Goal: Information Seeking & Learning: Learn about a topic

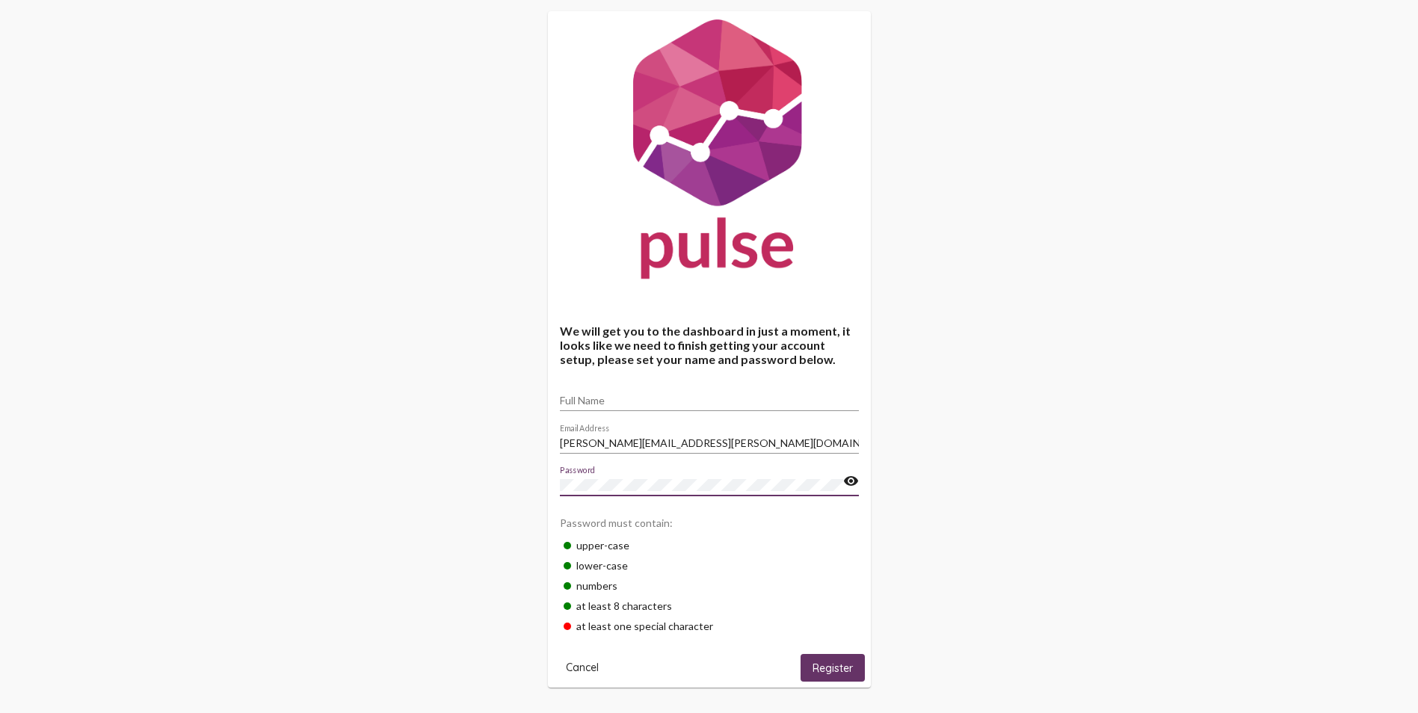
scroll to position [35, 0]
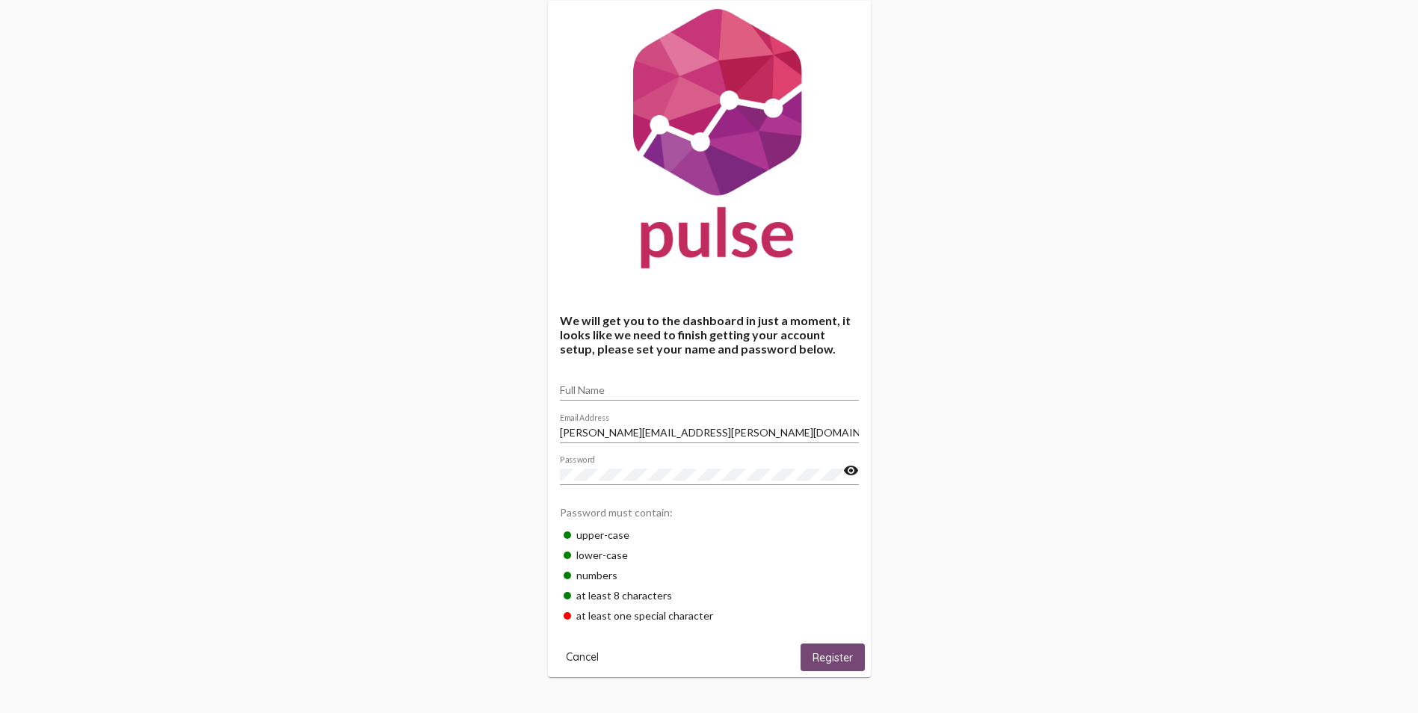
click at [840, 653] on span "Register" at bounding box center [833, 657] width 40 height 13
click at [842, 645] on button "Register" at bounding box center [833, 658] width 64 height 28
click at [829, 664] on span "Register" at bounding box center [833, 657] width 40 height 13
click at [620, 387] on input "Full Name" at bounding box center [709, 390] width 299 height 12
type input "[PERSON_NAME]"
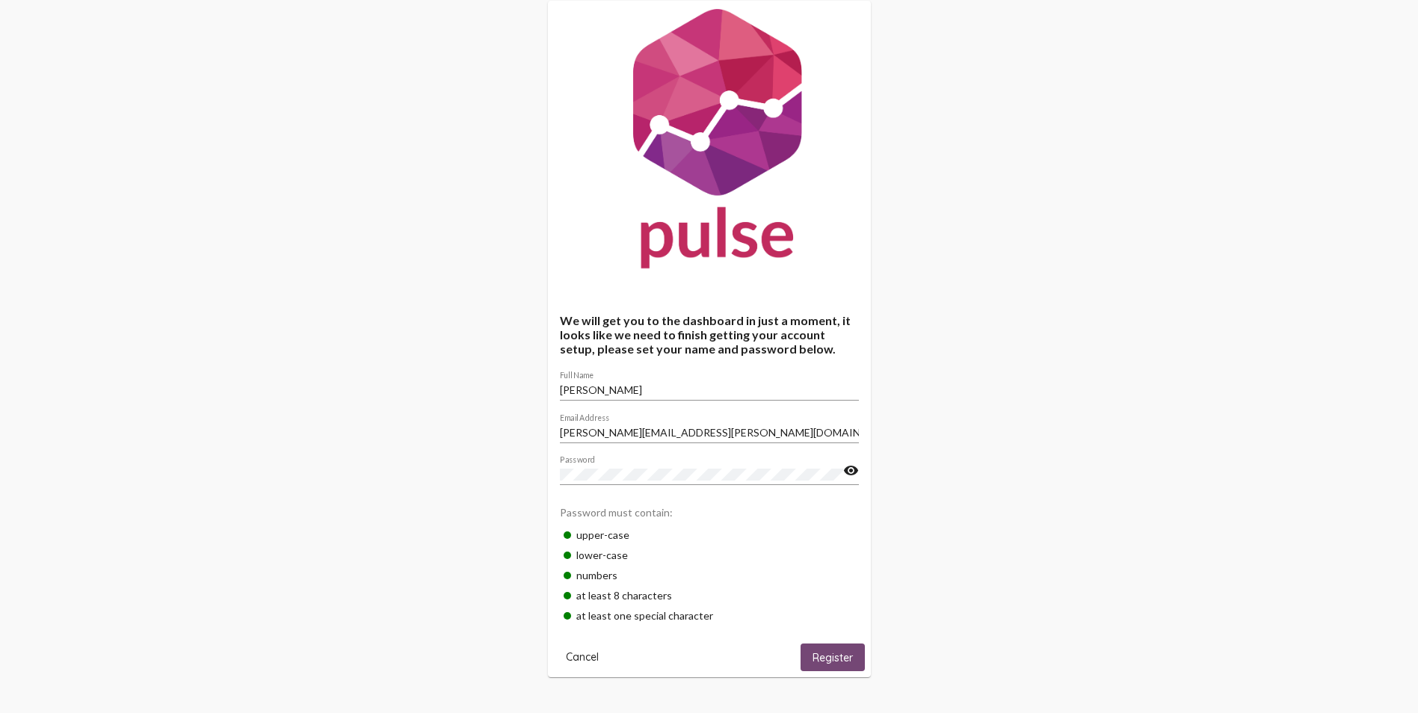
click at [822, 660] on span "Register" at bounding box center [833, 657] width 40 height 13
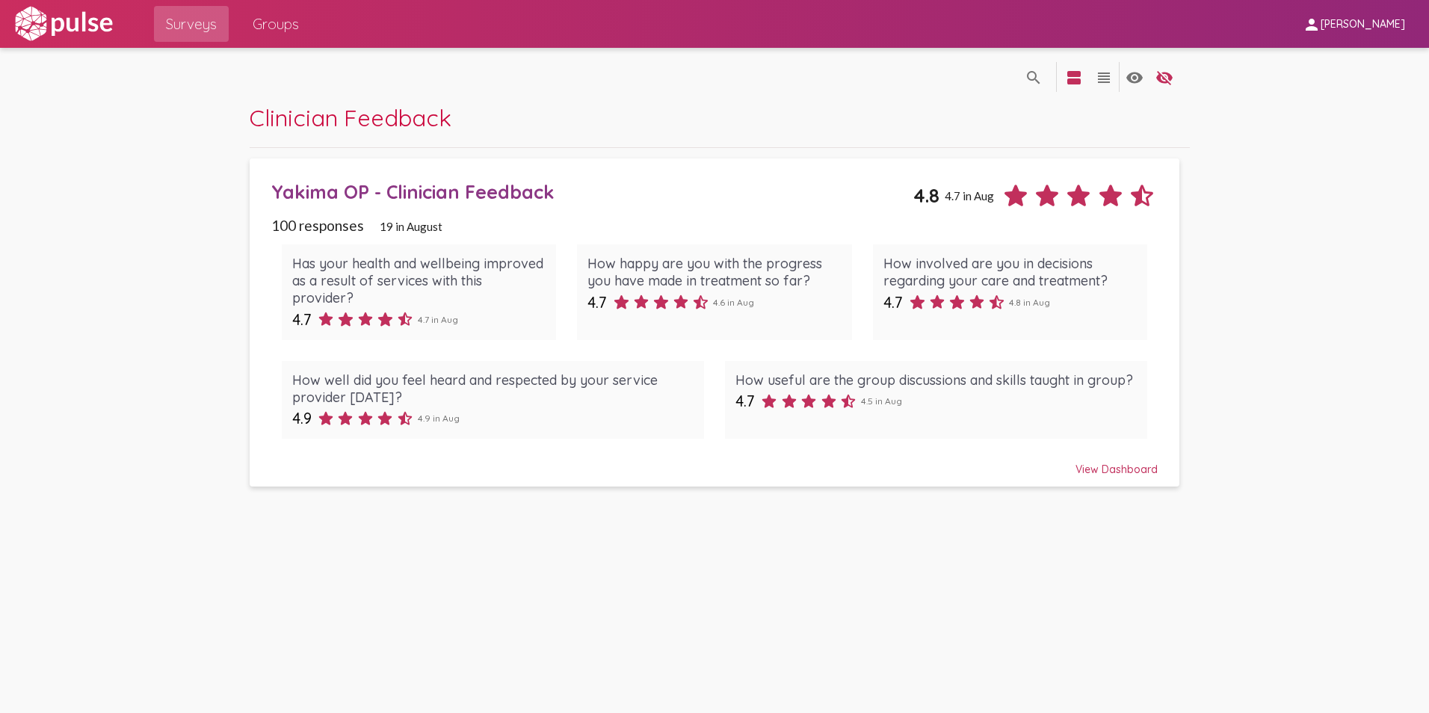
click at [806, 71] on div "search_off search view_agenda view_headline visibility visibility_off settings" at bounding box center [715, 75] width 930 height 55
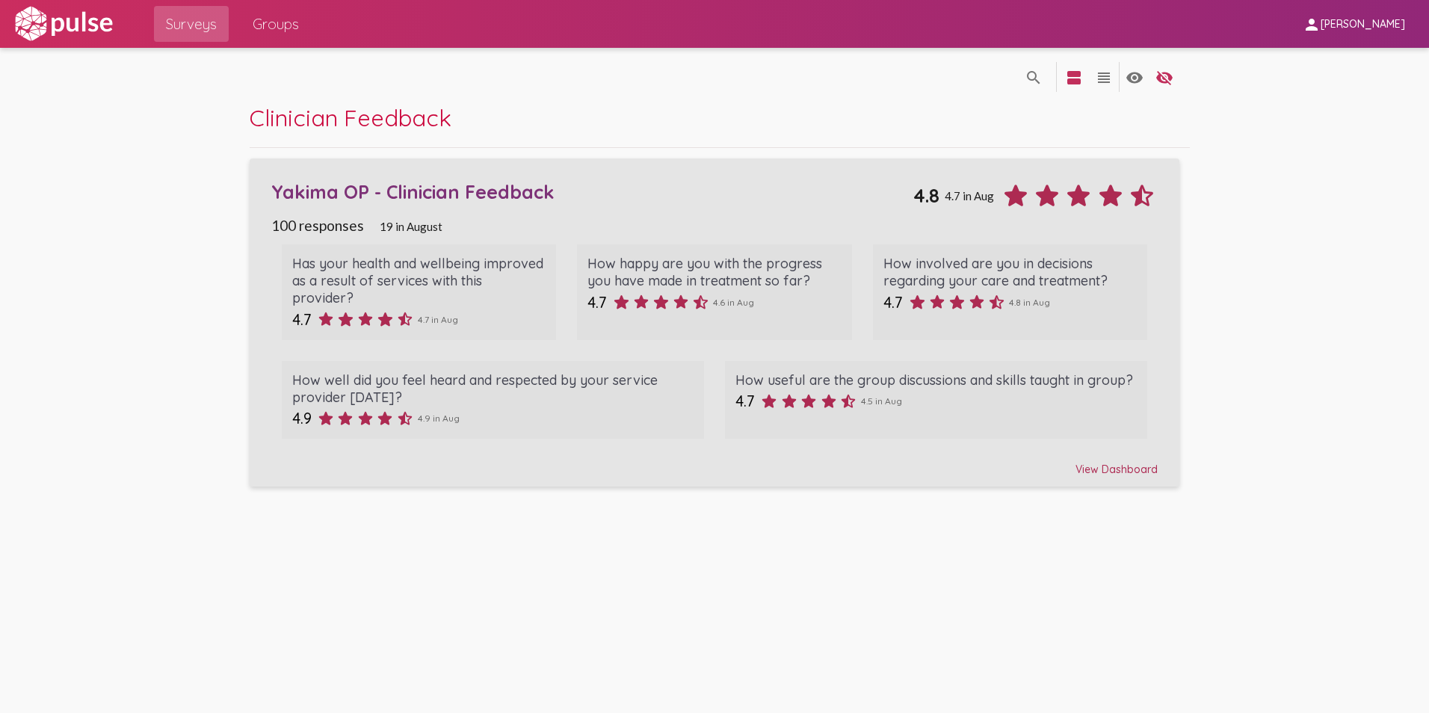
click at [1147, 463] on div "View Dashboard" at bounding box center [714, 462] width 887 height 27
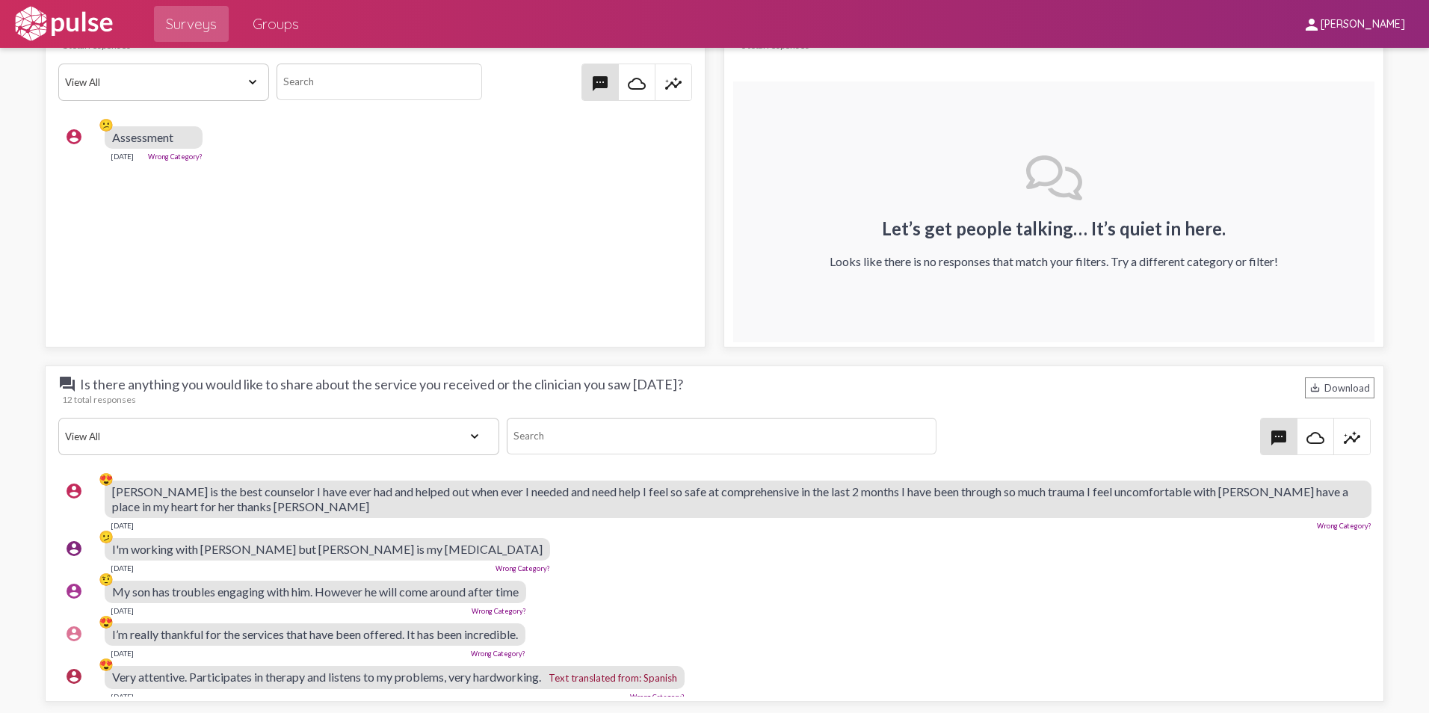
scroll to position [1570, 0]
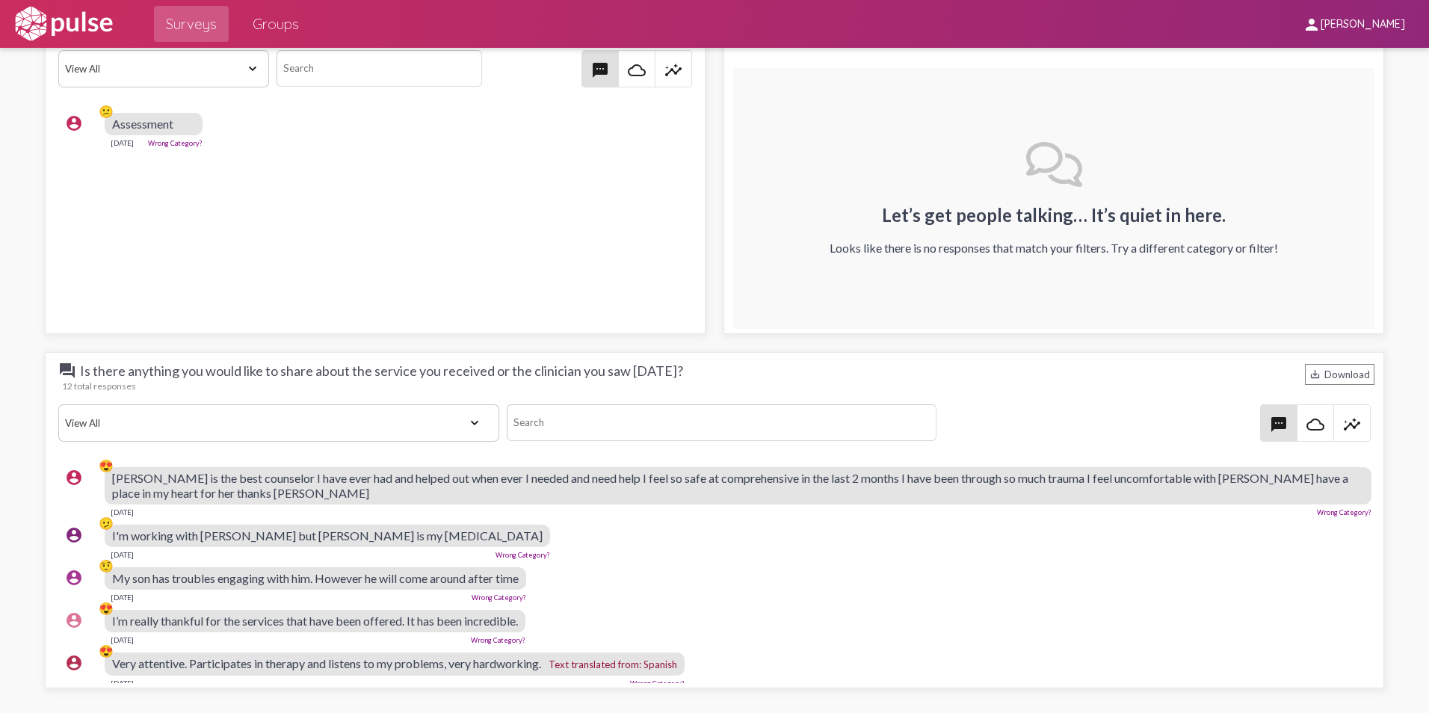
click at [479, 427] on select "View All Positive Neutral Negative Happy Meh Suggestions Angry Disgust Sadness …" at bounding box center [279, 422] width 442 height 37
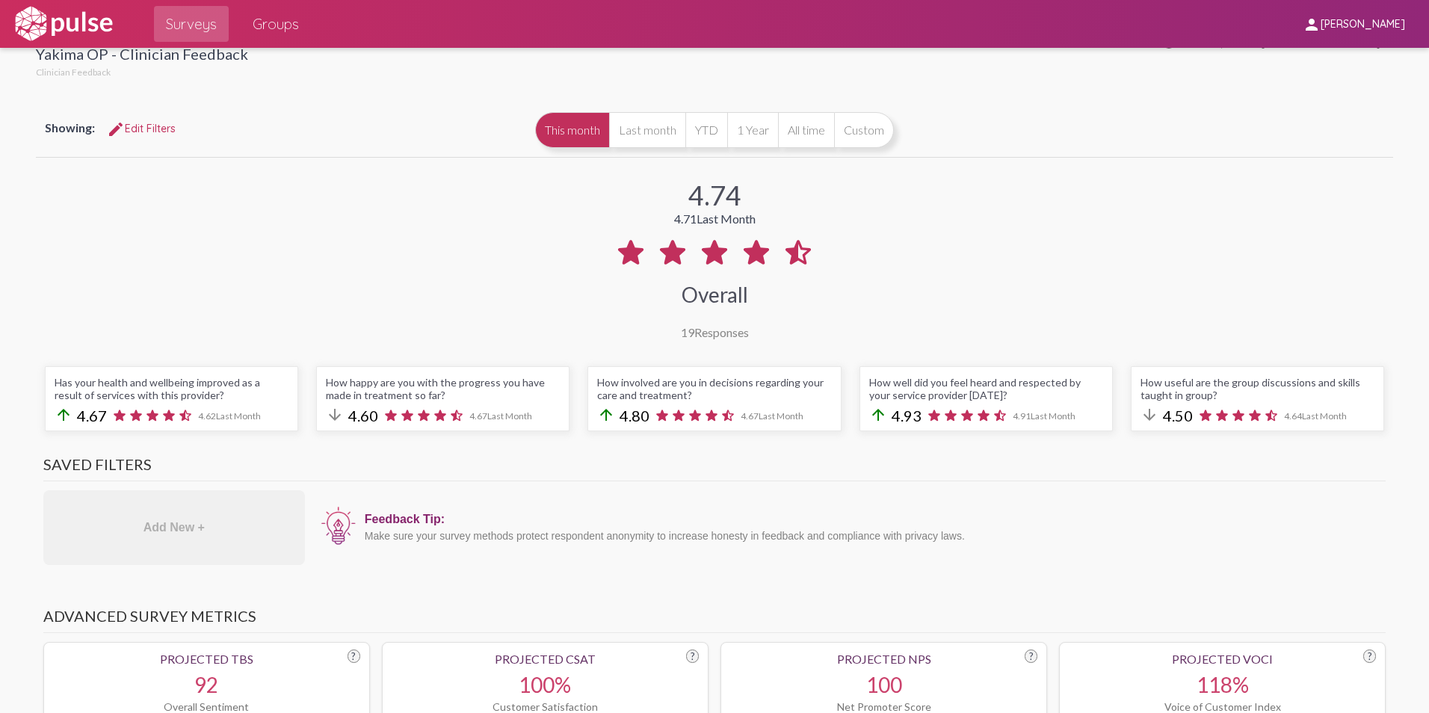
scroll to position [0, 0]
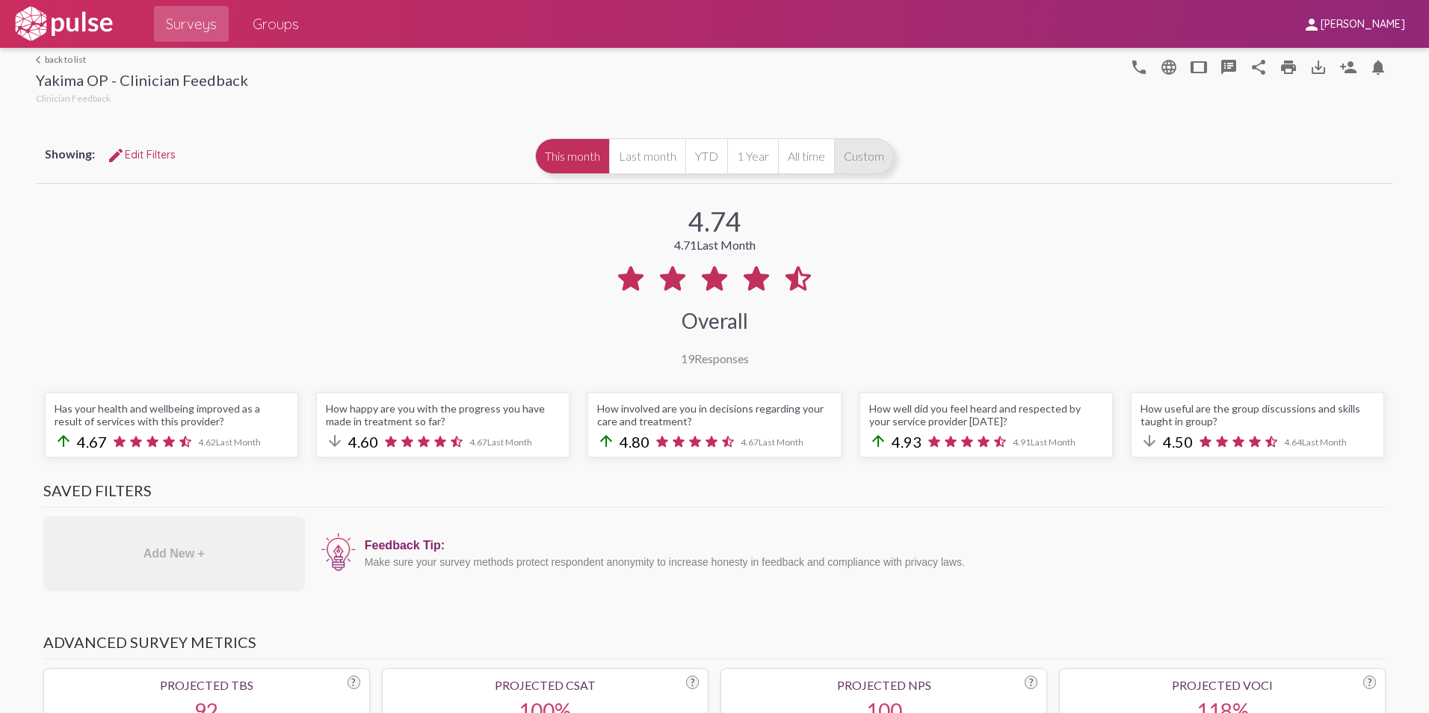
click at [860, 156] on button "Custom" at bounding box center [864, 156] width 60 height 36
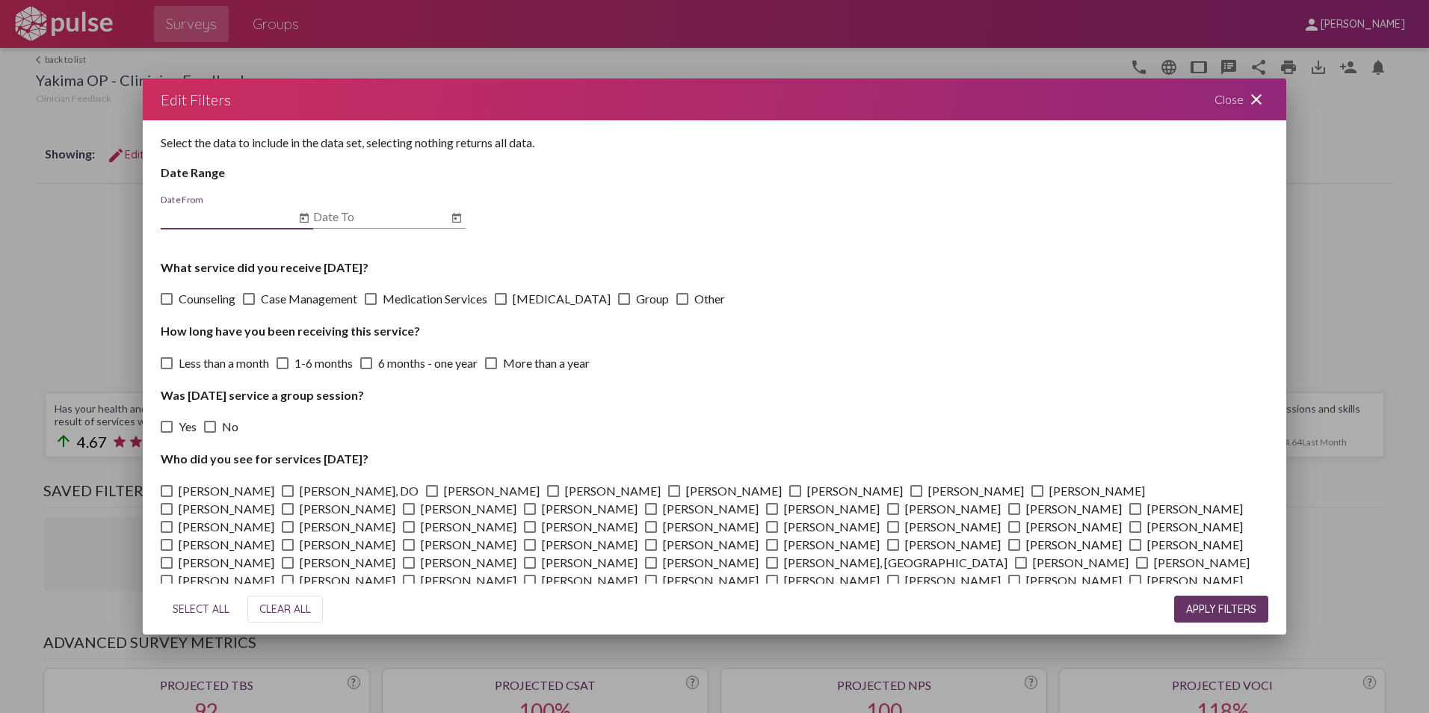
scroll to position [66, 0]
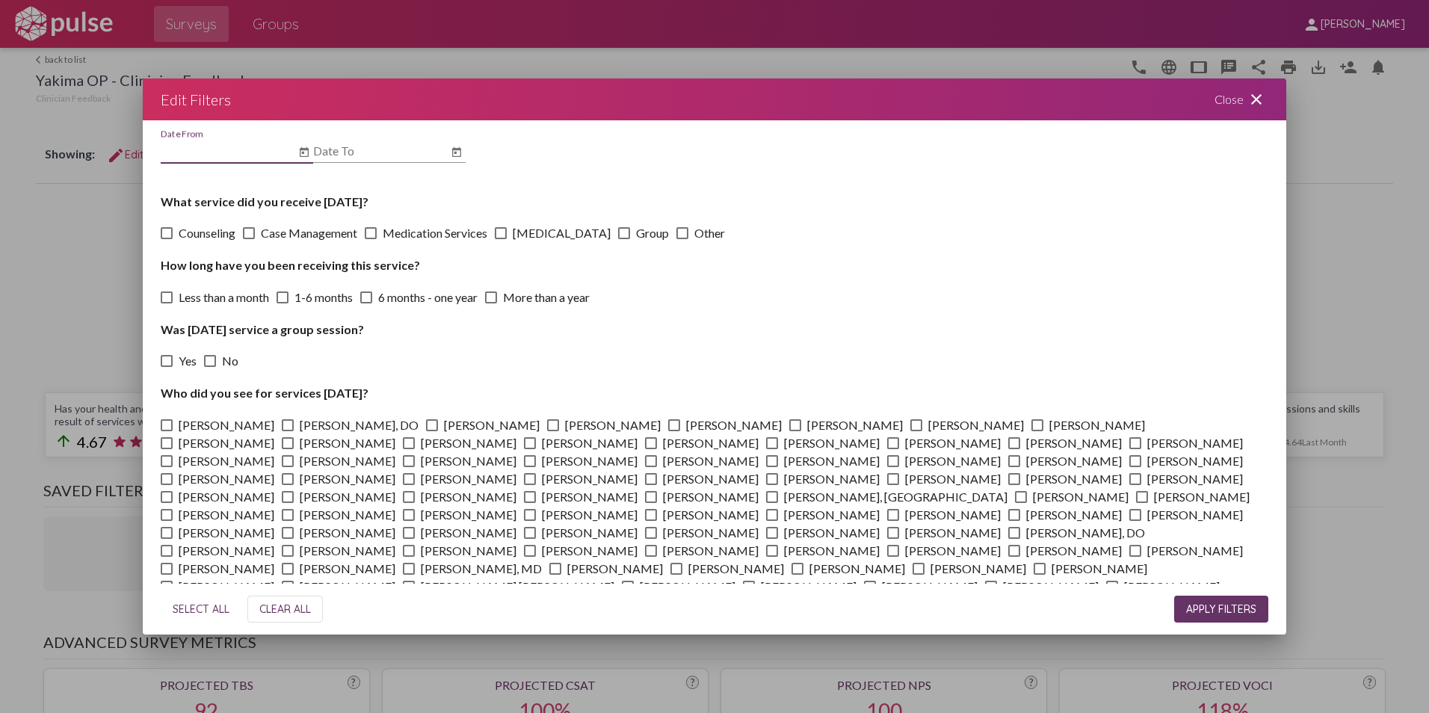
click at [561, 563] on span at bounding box center [555, 569] width 12 height 12
click at [555, 575] on input "[PERSON_NAME]" at bounding box center [555, 575] width 1 height 1
checkbox input "true"
click at [1210, 607] on span "APPLY FILTERS" at bounding box center [1221, 609] width 70 height 13
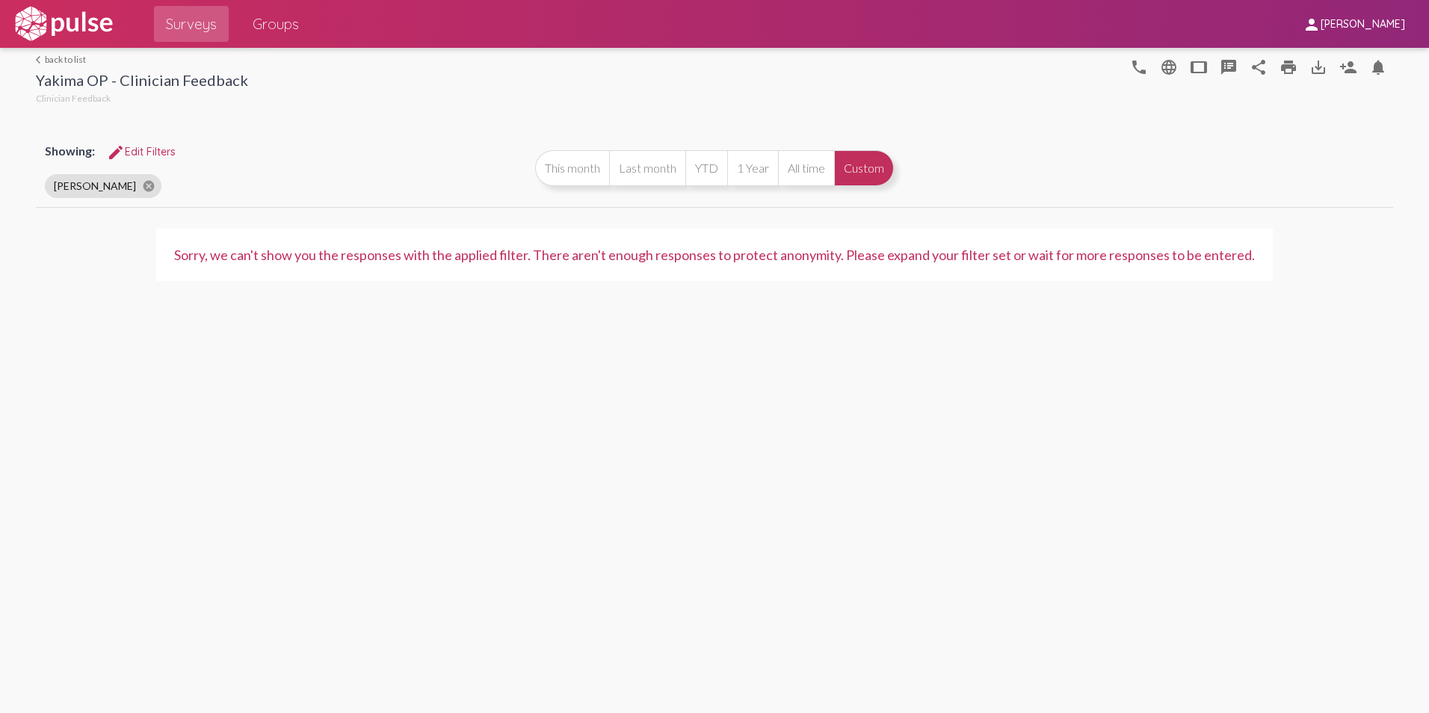
click at [875, 165] on button "Custom" at bounding box center [864, 168] width 60 height 36
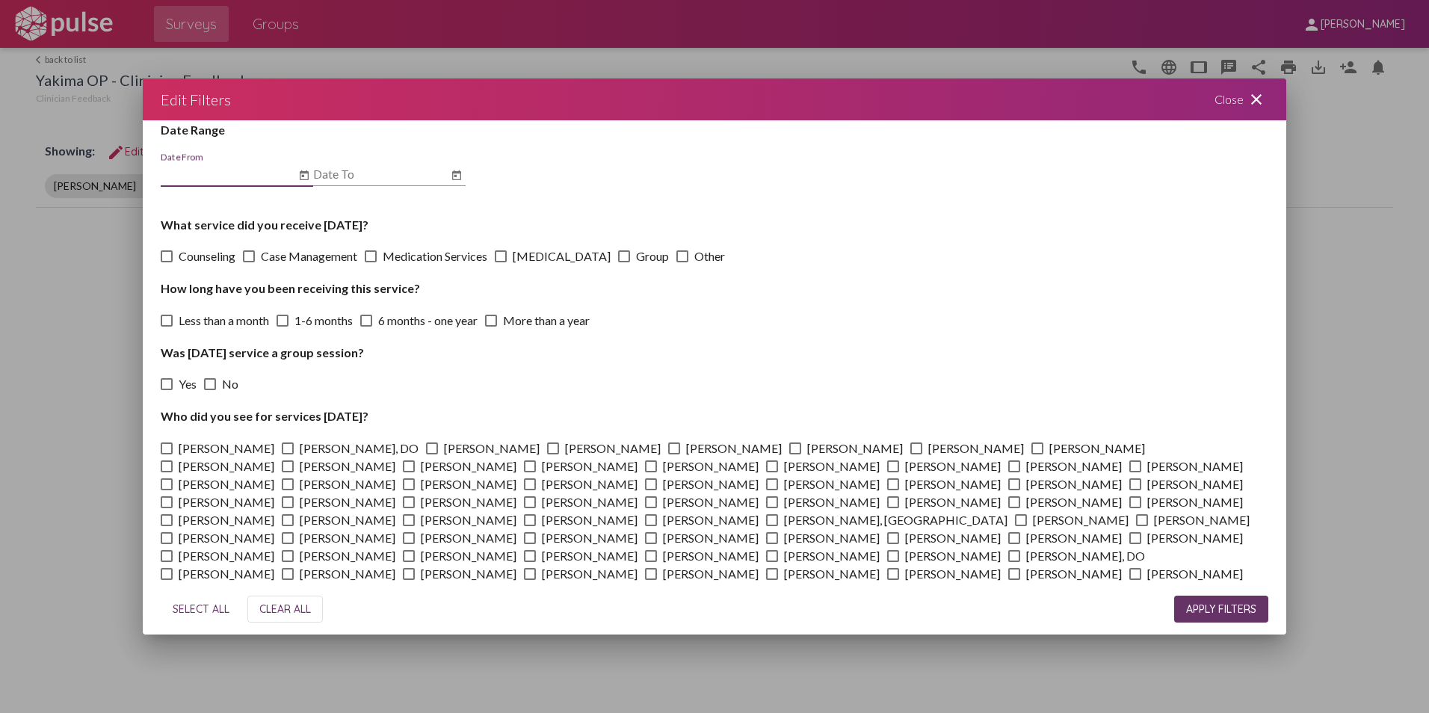
scroll to position [66, 0]
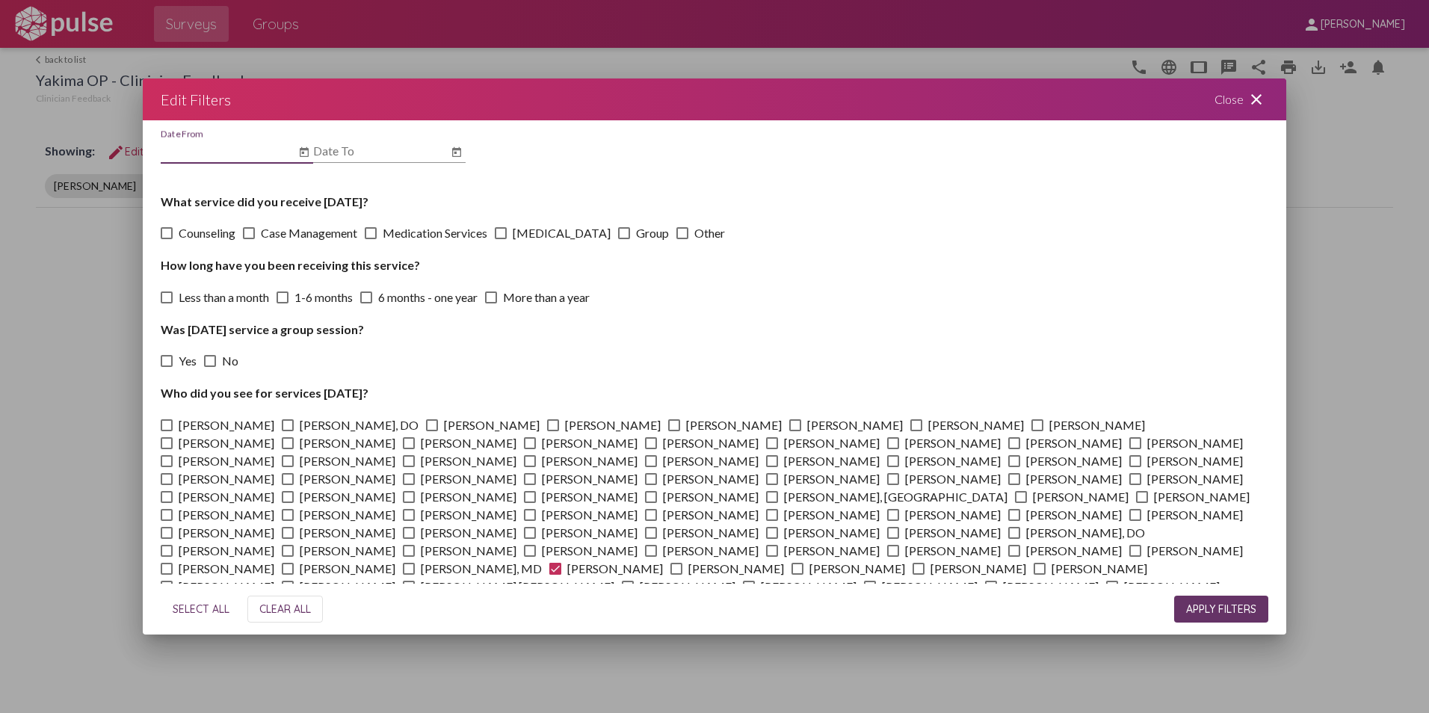
click at [294, 527] on span at bounding box center [288, 533] width 12 height 12
click at [288, 539] on input "[PERSON_NAME]" at bounding box center [287, 539] width 1 height 1
checkbox input "true"
click at [561, 563] on span at bounding box center [555, 569] width 12 height 12
click at [555, 575] on input "[PERSON_NAME]" at bounding box center [555, 575] width 1 height 1
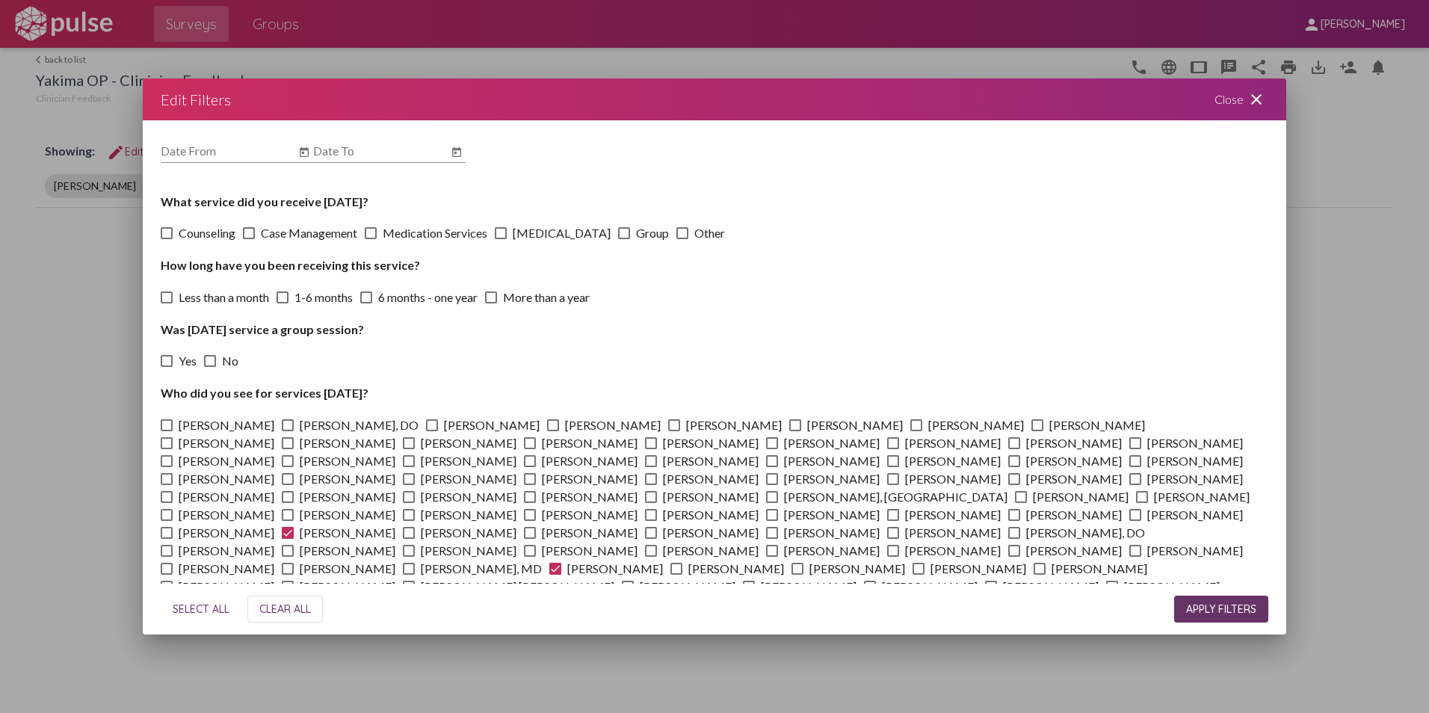
checkbox input "false"
click at [1222, 607] on span "APPLY FILTERS" at bounding box center [1221, 609] width 70 height 13
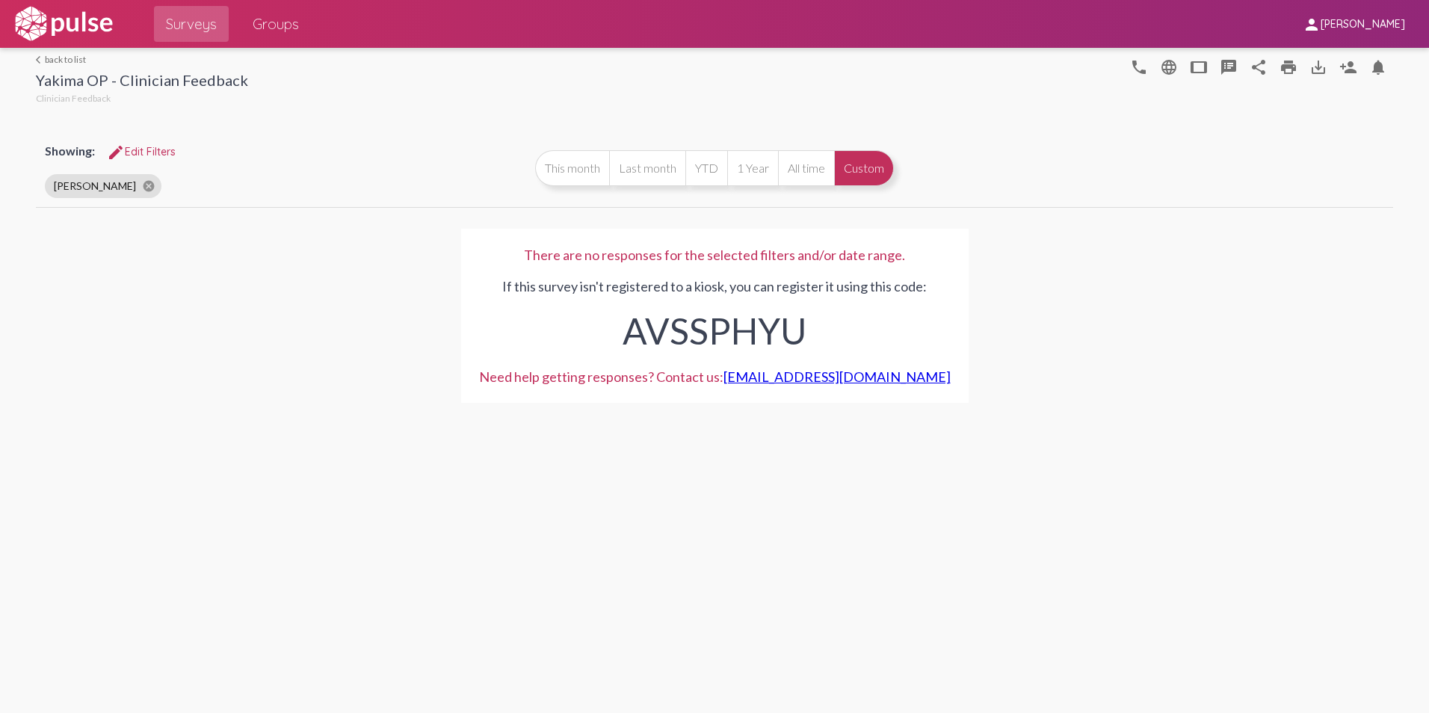
click at [863, 158] on button "Custom" at bounding box center [864, 168] width 60 height 36
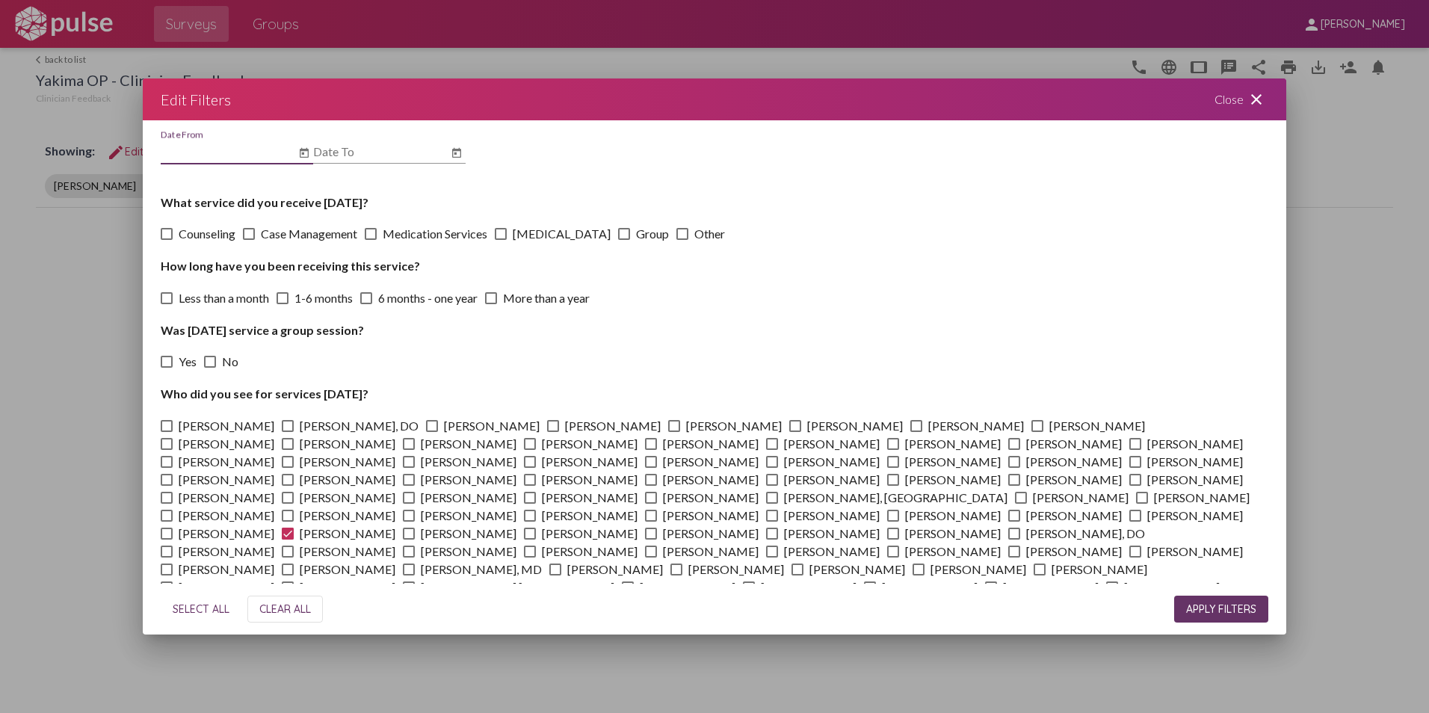
scroll to position [66, 0]
click at [294, 527] on span at bounding box center [288, 533] width 12 height 12
click at [288, 539] on input "[PERSON_NAME]" at bounding box center [287, 539] width 1 height 1
checkbox input "false"
click at [1106, 581] on span at bounding box center [1112, 587] width 12 height 12
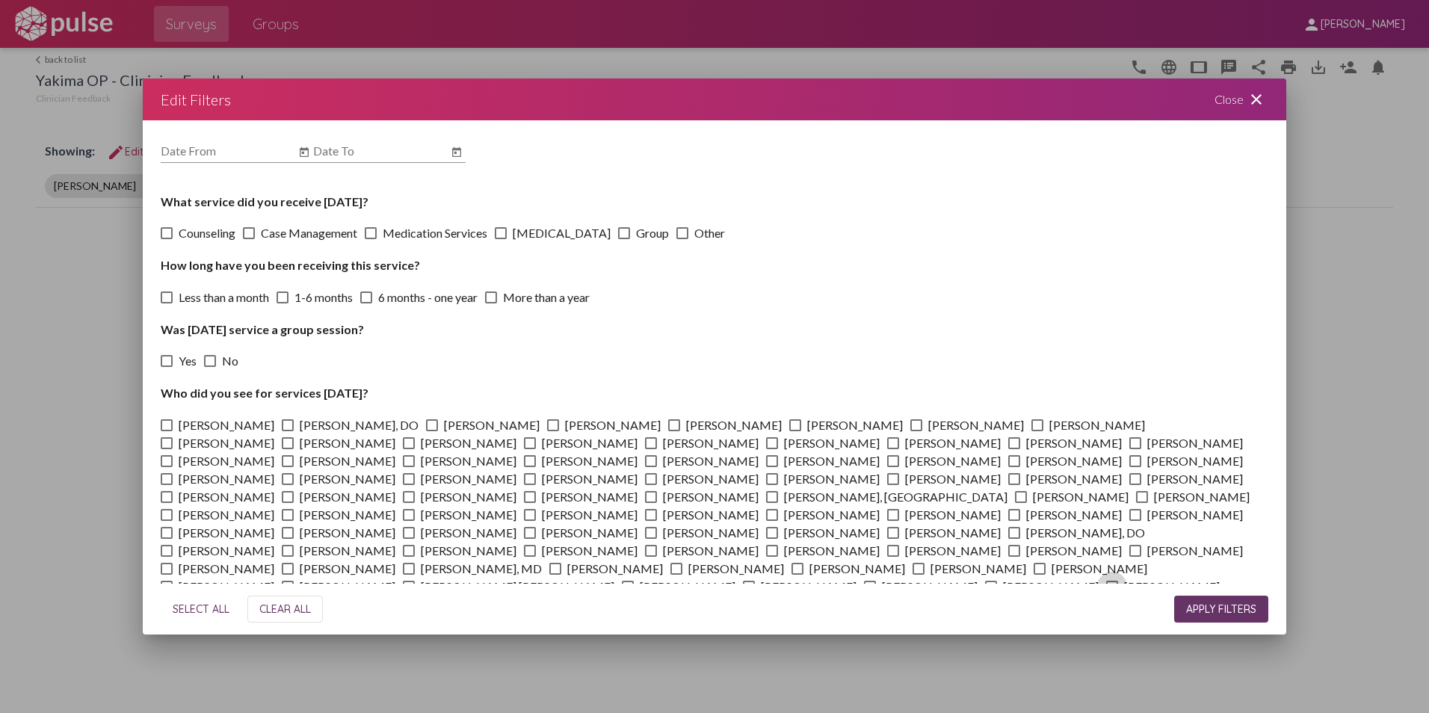
click at [1112, 593] on input "[PERSON_NAME]" at bounding box center [1112, 593] width 1 height 1
checkbox input "true"
click at [1216, 612] on span "APPLY FILTERS" at bounding box center [1221, 609] width 70 height 13
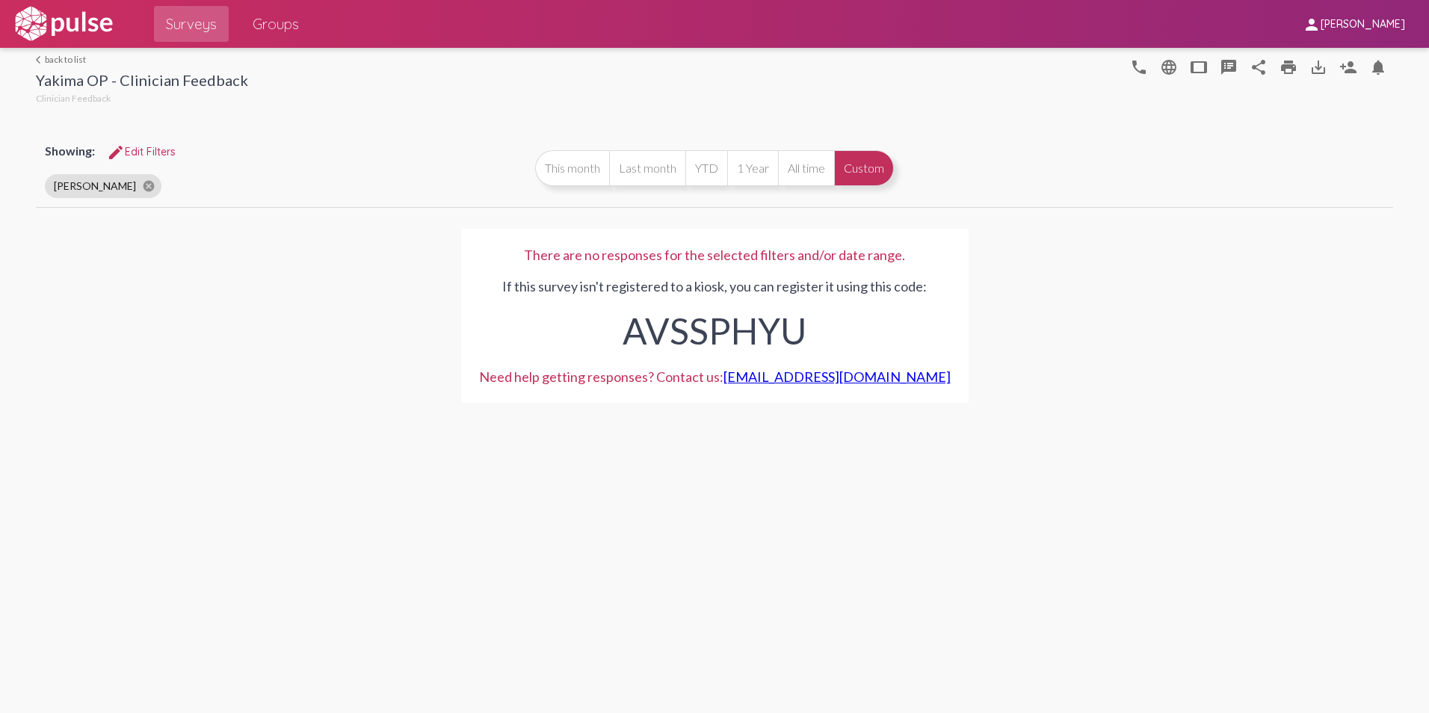
click at [860, 176] on button "Custom" at bounding box center [864, 168] width 60 height 36
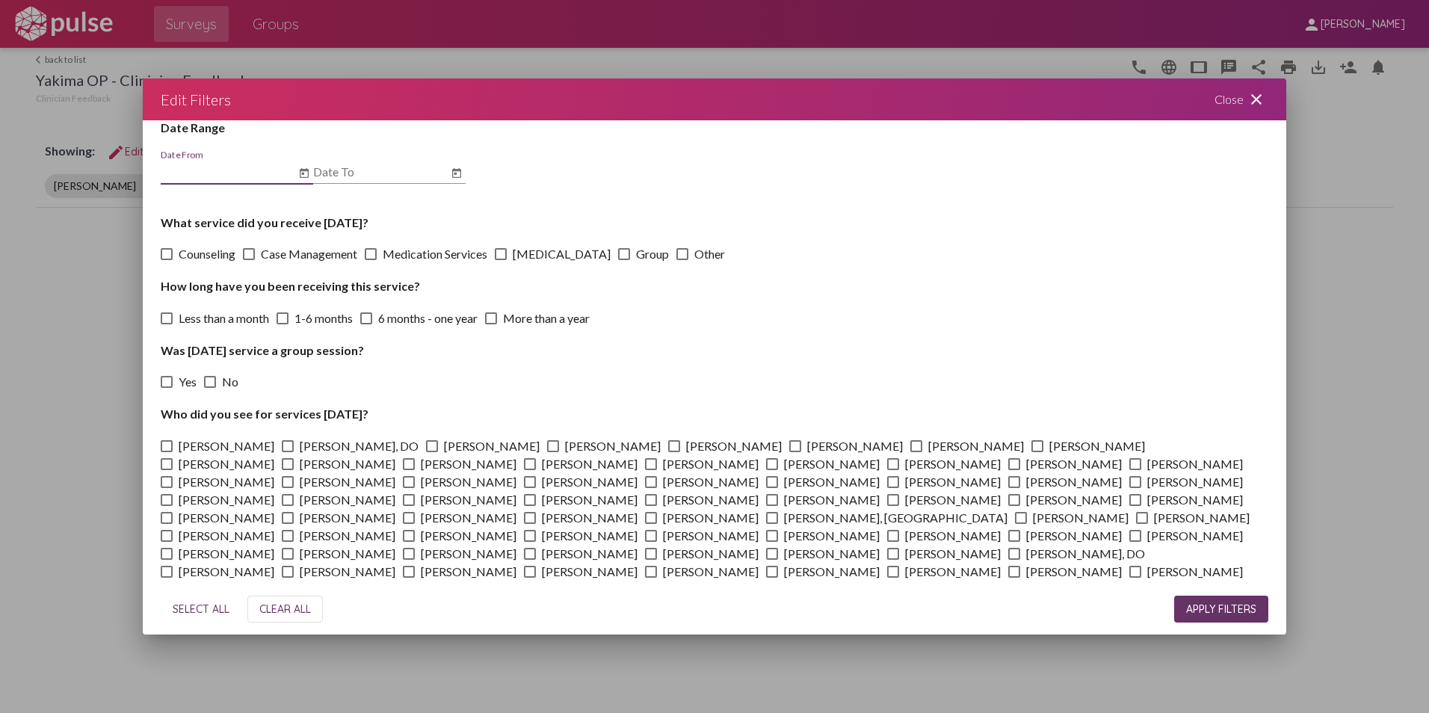
scroll to position [66, 0]
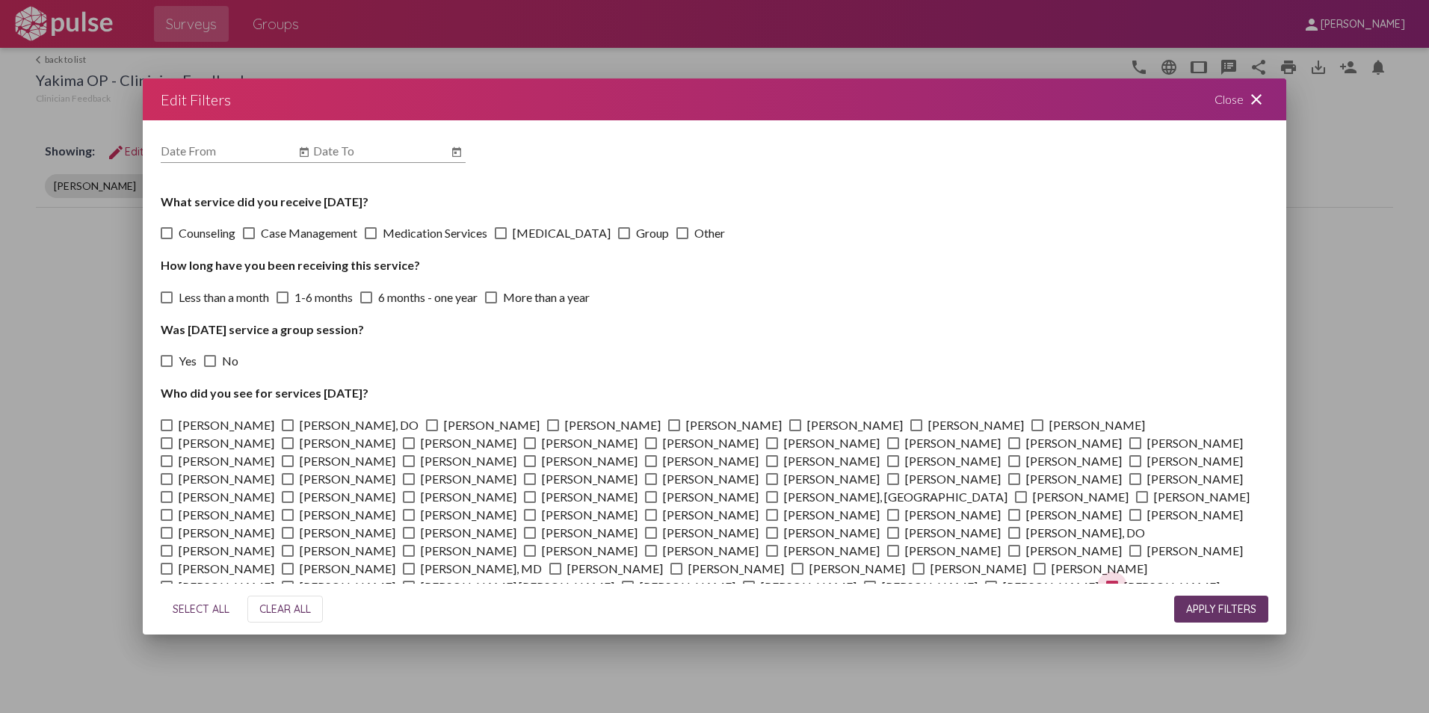
click at [1106, 581] on span at bounding box center [1112, 587] width 12 height 12
click at [1112, 593] on input "[PERSON_NAME]" at bounding box center [1112, 593] width 1 height 1
checkbox input "false"
click at [887, 464] on span at bounding box center [893, 461] width 12 height 12
click at [893, 467] on input "[PERSON_NAME]" at bounding box center [893, 467] width 1 height 1
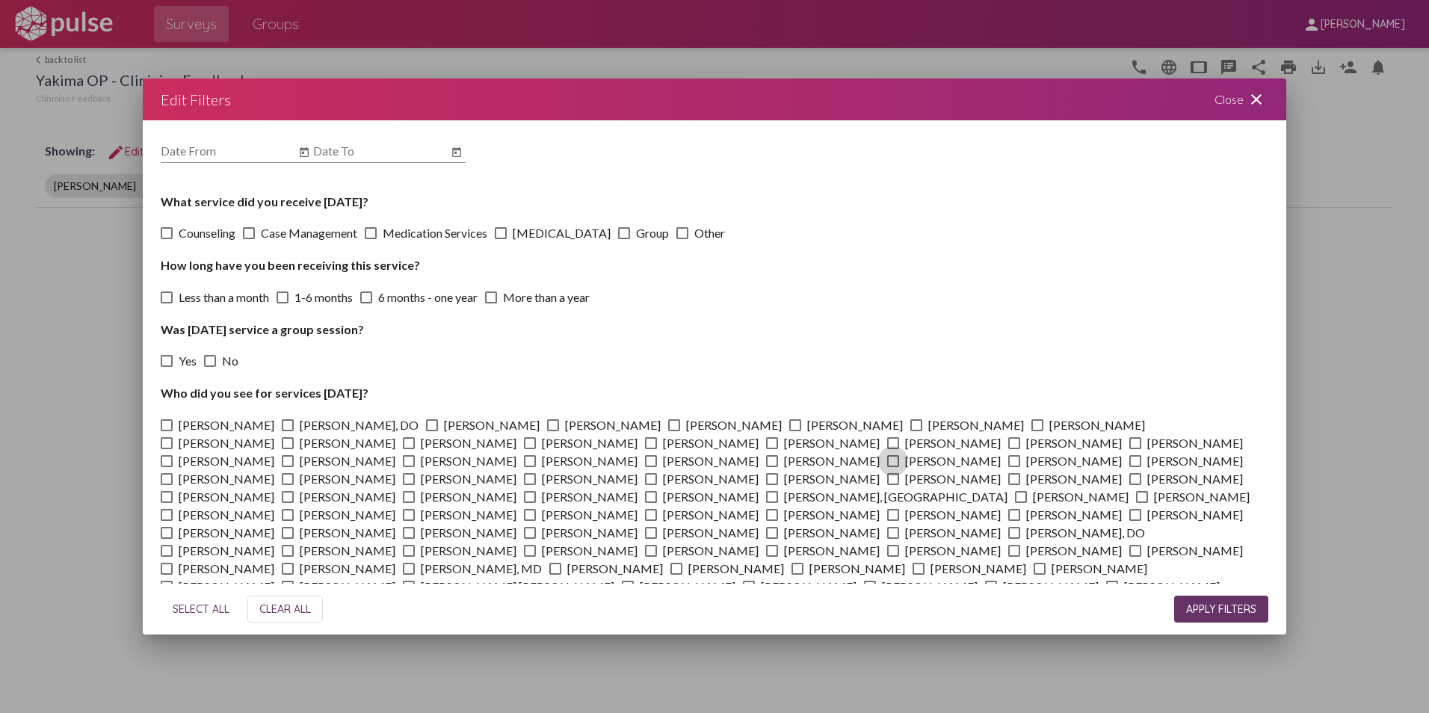
checkbox input "true"
click at [1202, 609] on span "APPLY FILTERS" at bounding box center [1221, 609] width 70 height 13
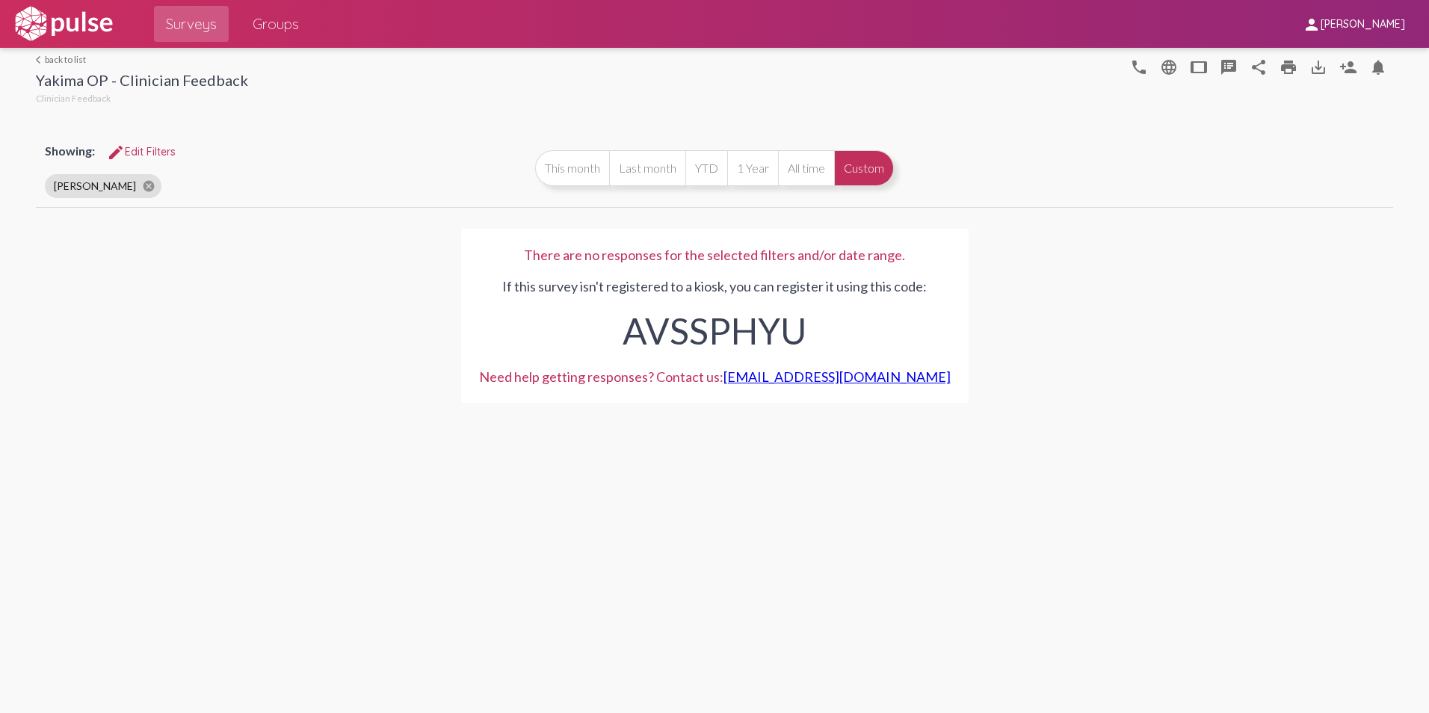
click at [863, 173] on button "Custom" at bounding box center [864, 168] width 60 height 36
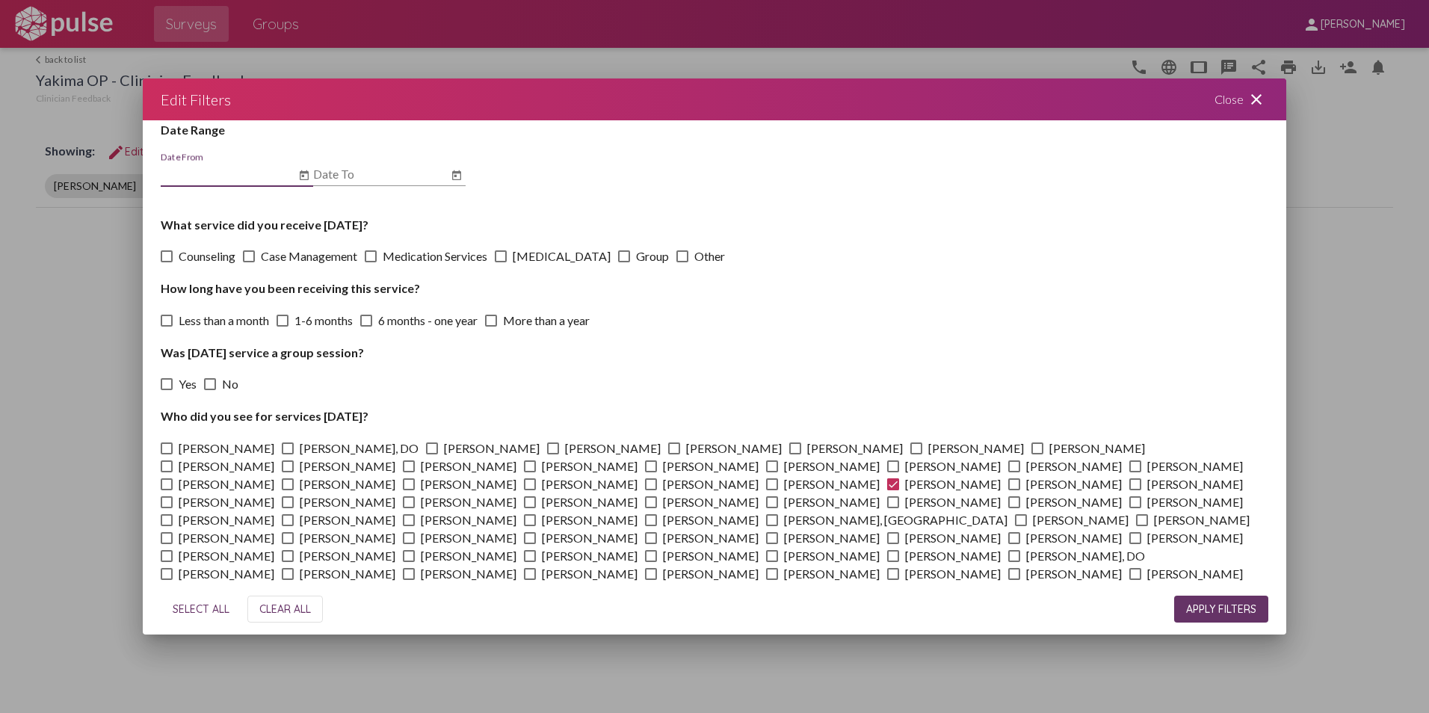
scroll to position [66, 0]
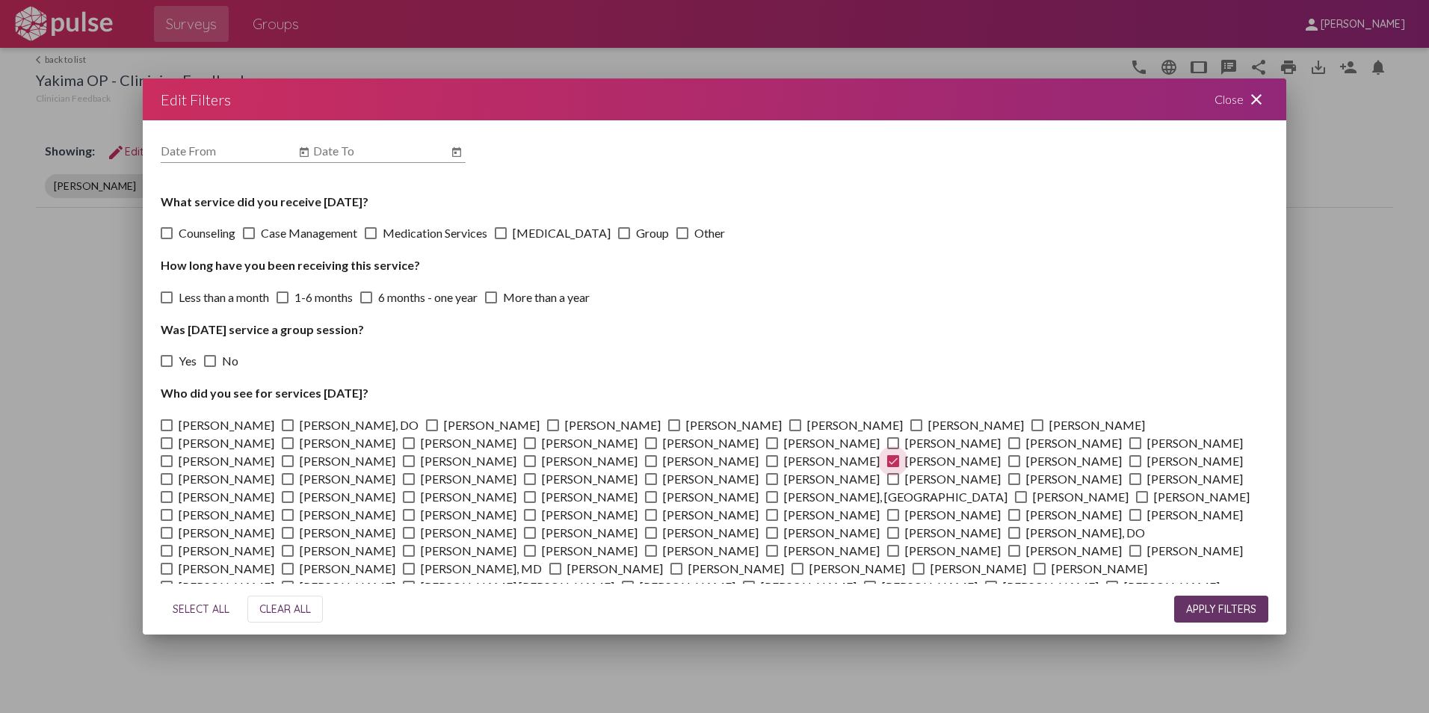
click at [887, 463] on span at bounding box center [893, 461] width 12 height 12
click at [893, 467] on input "[PERSON_NAME]" at bounding box center [893, 467] width 1 height 1
checkbox input "false"
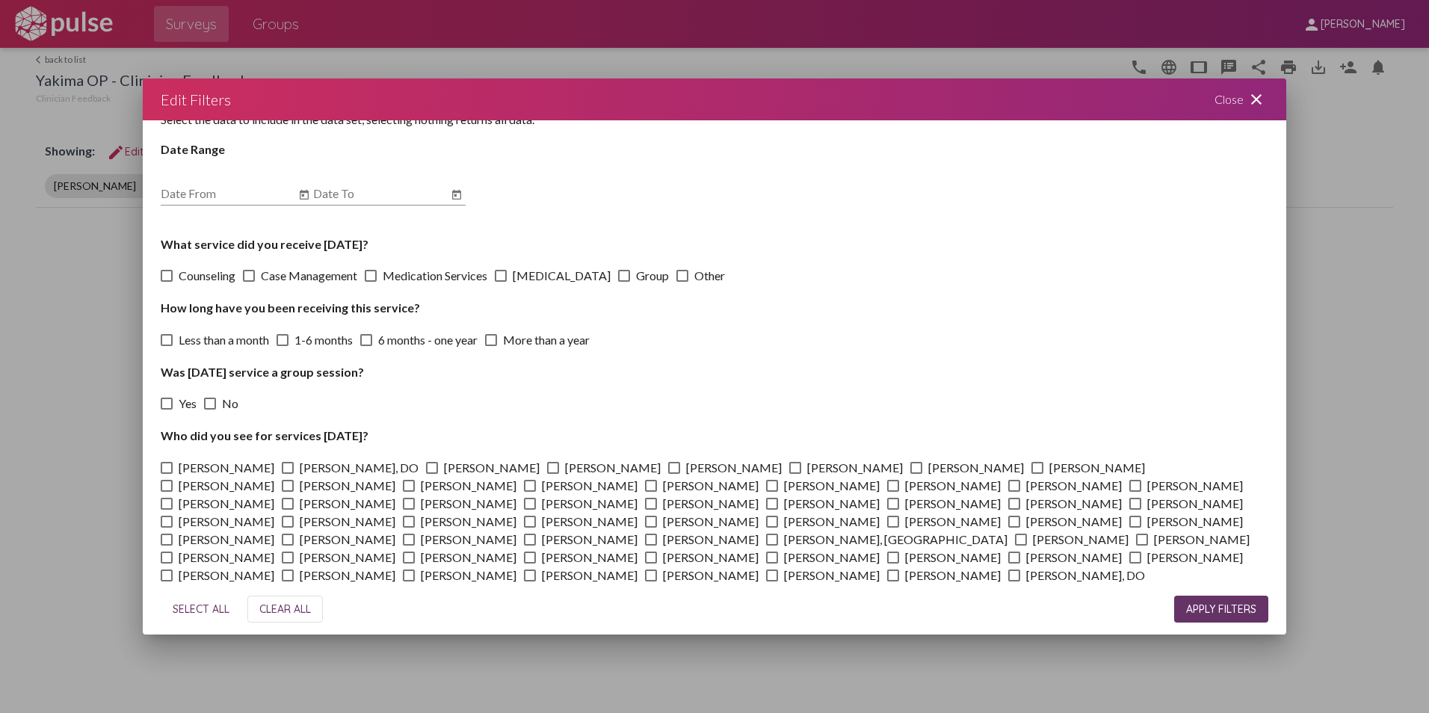
scroll to position [0, 0]
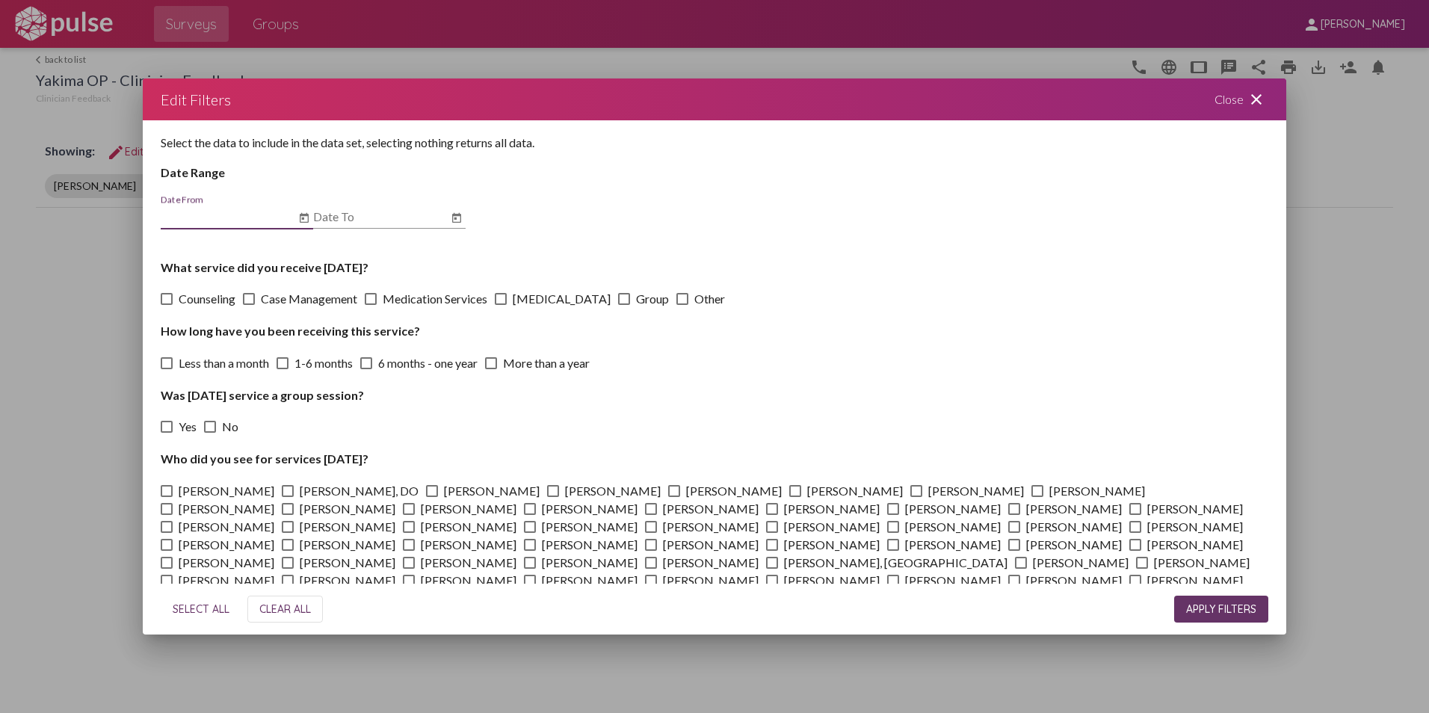
click at [209, 213] on input "Date From" at bounding box center [228, 216] width 135 height 13
click at [307, 219] on icon "Open calendar" at bounding box center [304, 218] width 12 height 18
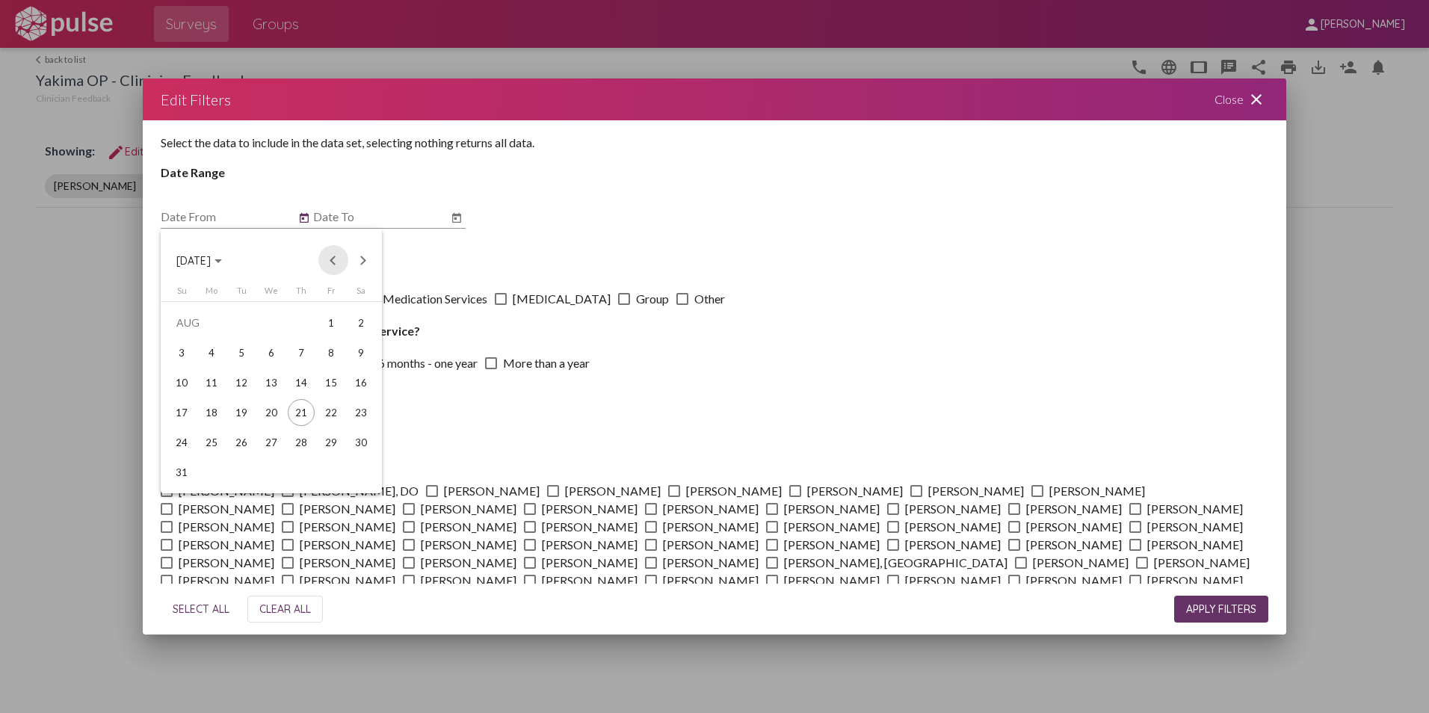
click at [332, 265] on button "Previous month" at bounding box center [333, 260] width 30 height 30
click at [180, 349] on div "1" at bounding box center [181, 352] width 27 height 27
type input "[DATE]"
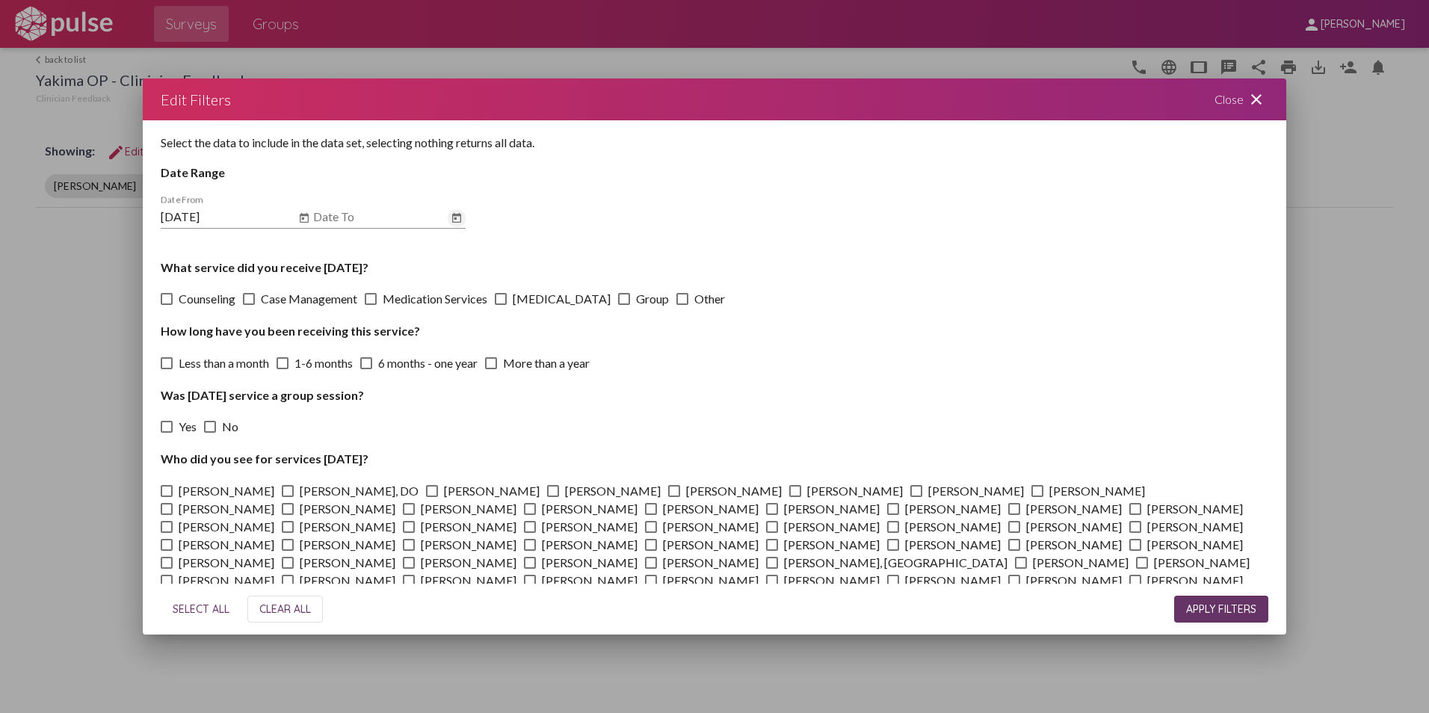
click at [451, 220] on icon "Open calendar" at bounding box center [457, 218] width 12 height 18
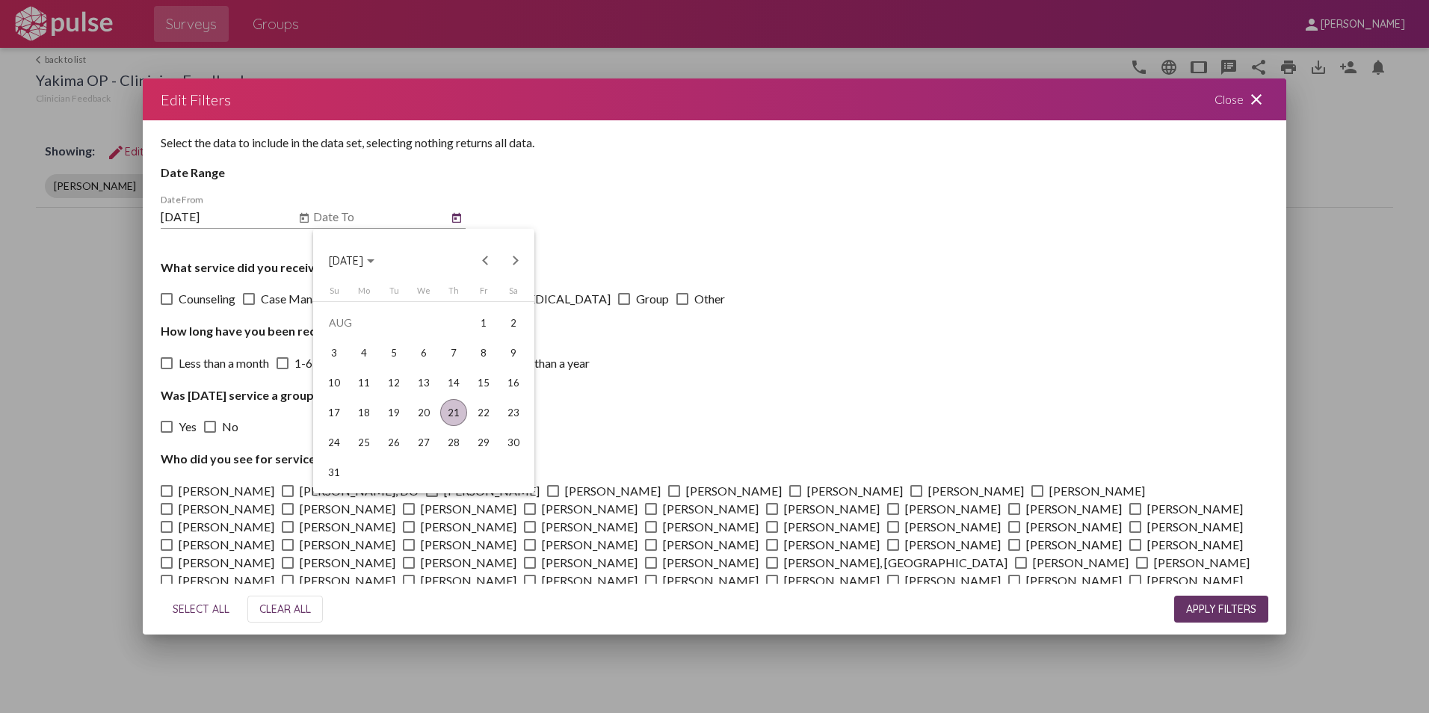
click at [443, 419] on div "21" at bounding box center [453, 412] width 27 height 27
type input "[DATE]"
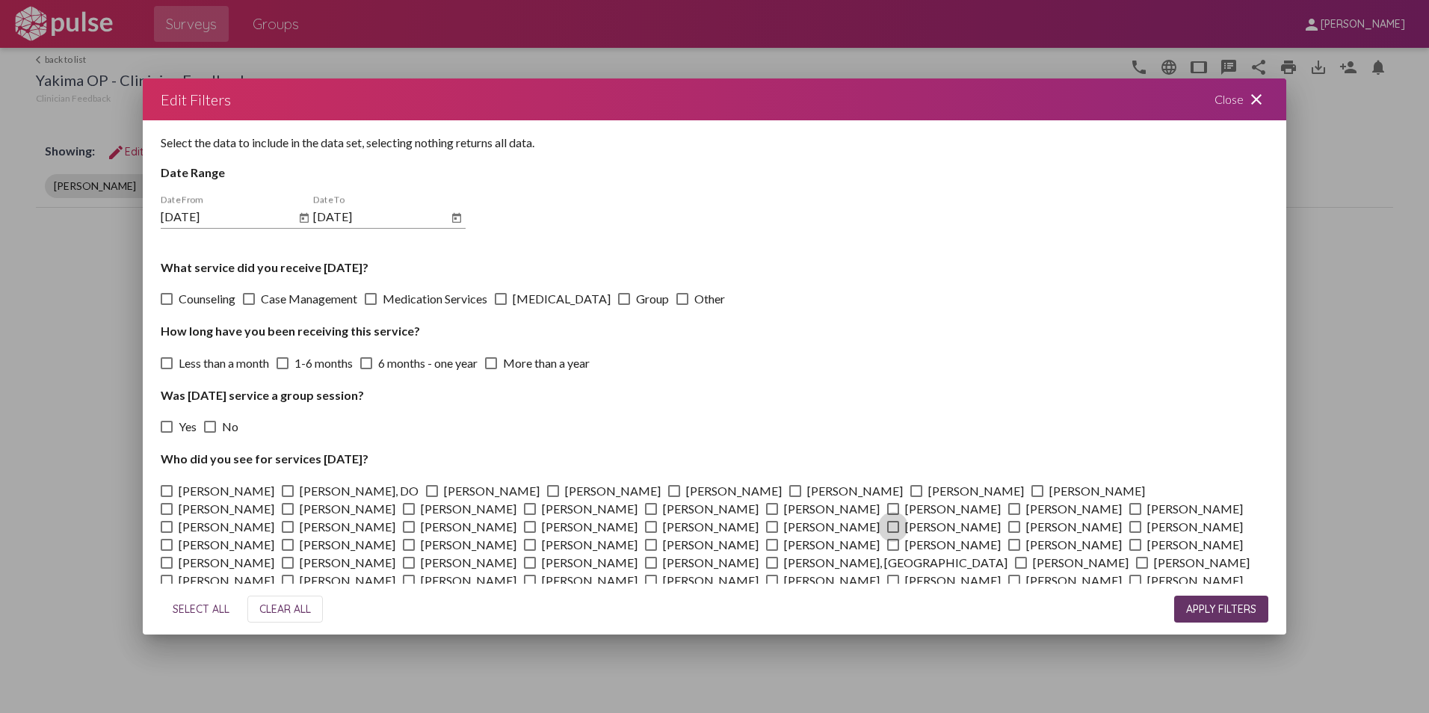
click at [887, 529] on span at bounding box center [893, 527] width 12 height 12
click at [893, 533] on input "[PERSON_NAME]" at bounding box center [893, 533] width 1 height 1
checkbox input "true"
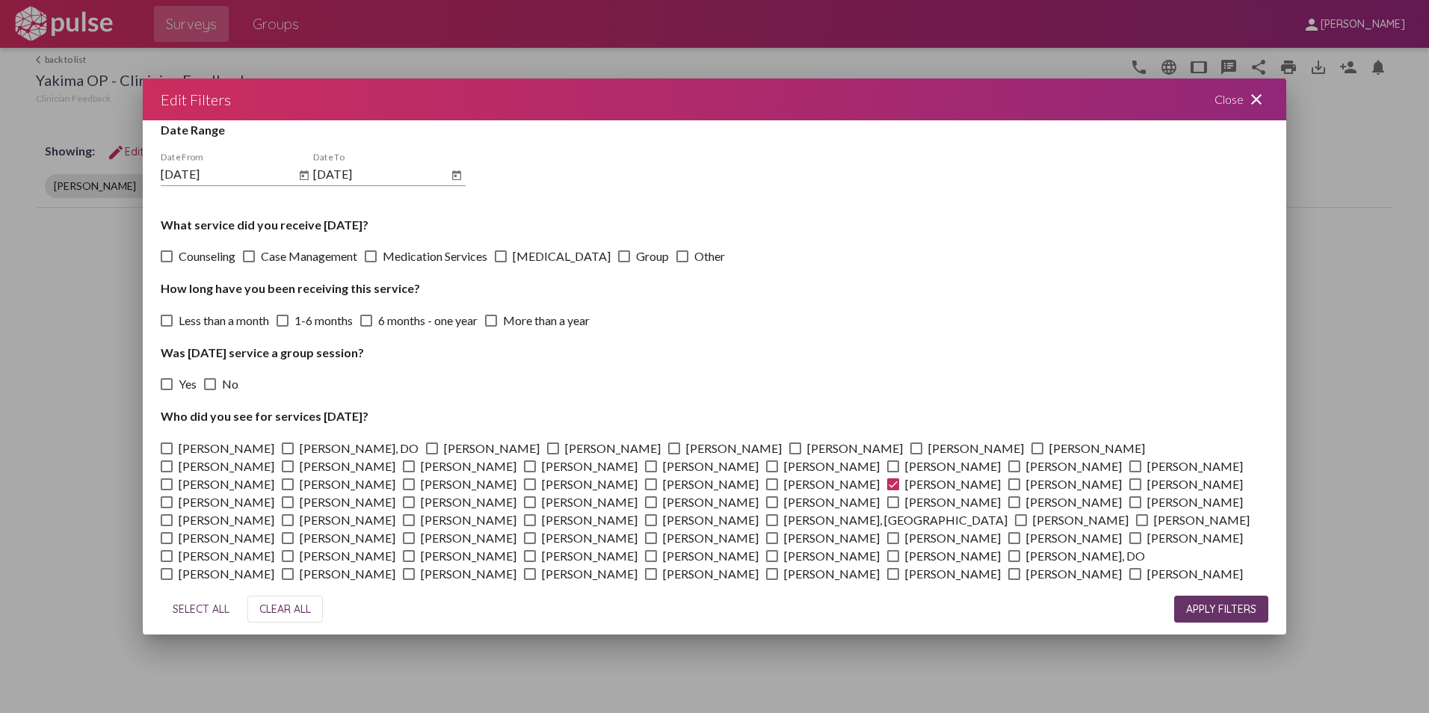
scroll to position [66, 0]
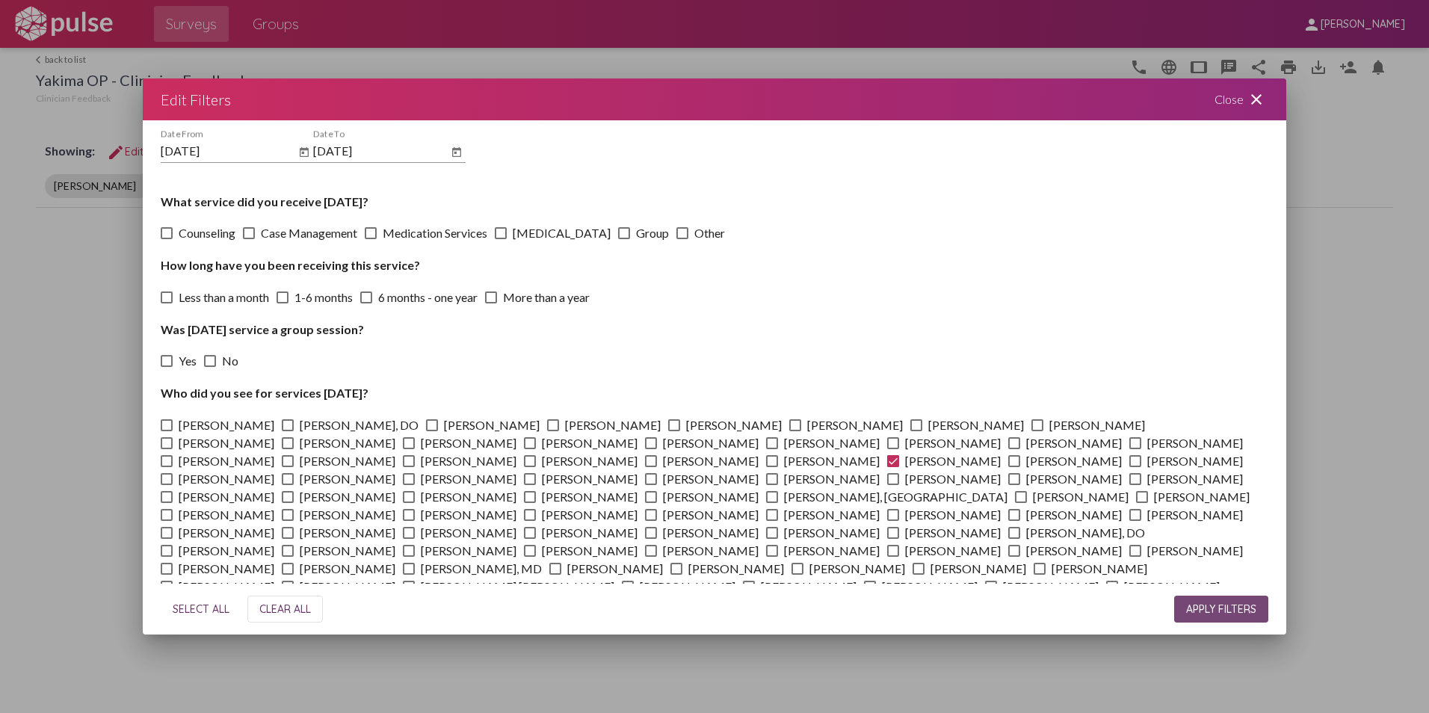
click at [1235, 609] on span "APPLY FILTERS" at bounding box center [1221, 609] width 70 height 13
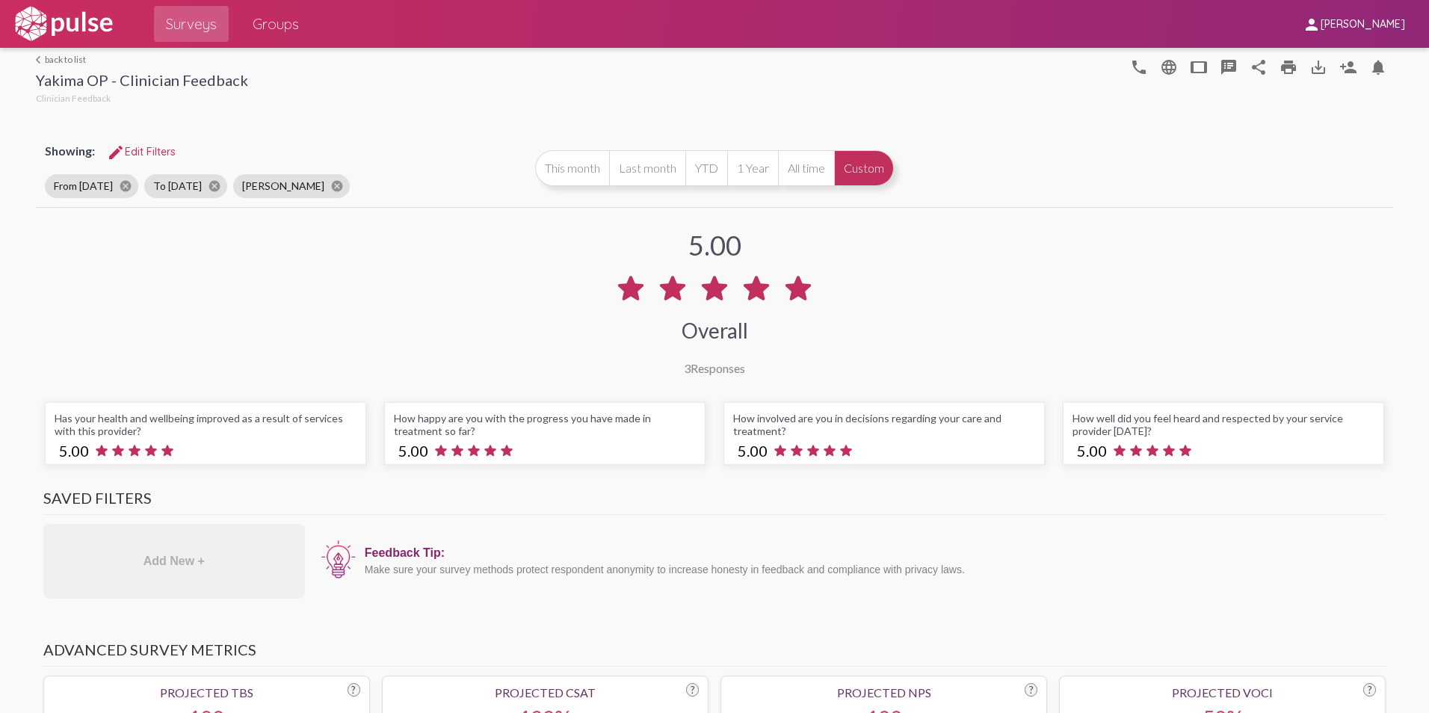
click at [710, 364] on div "3 Responses" at bounding box center [714, 368] width 61 height 14
click at [714, 369] on div "3 Responses" at bounding box center [714, 368] width 61 height 14
click at [289, 33] on span "Groups" at bounding box center [276, 23] width 46 height 27
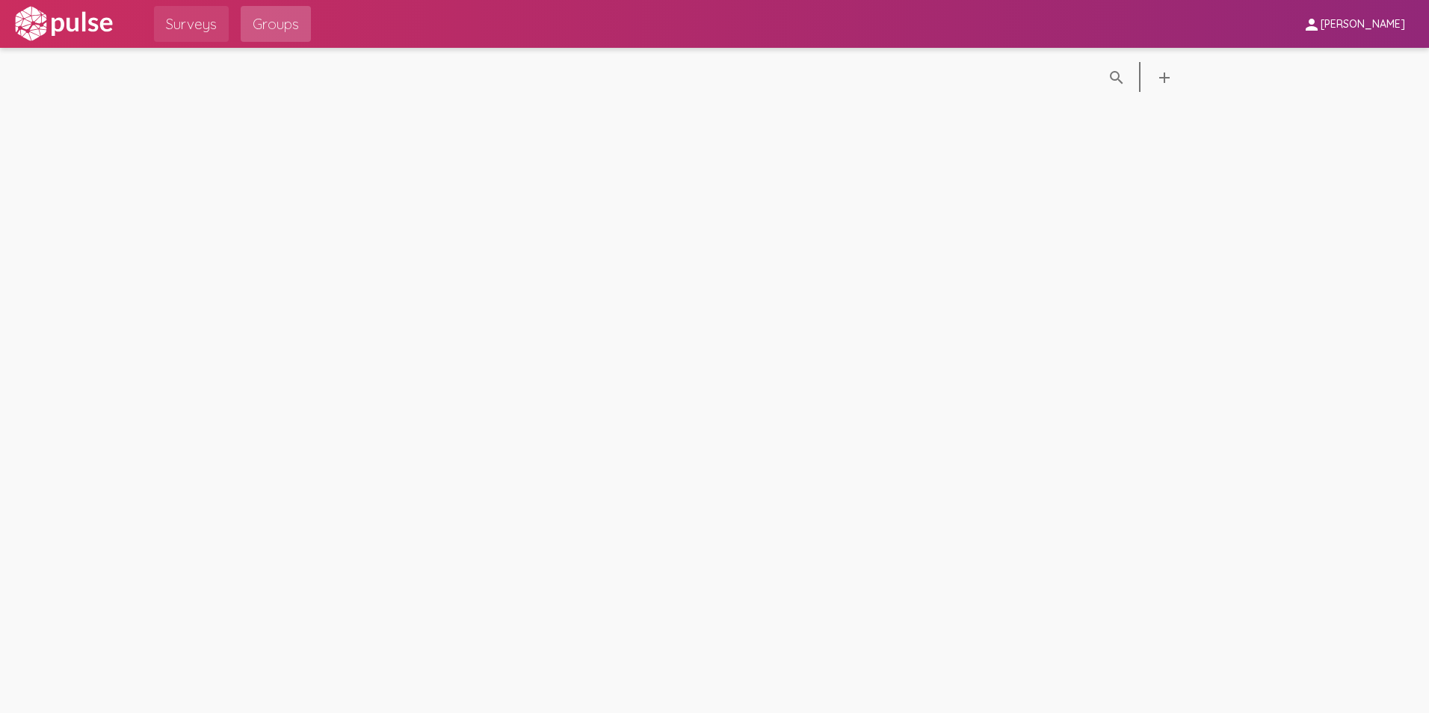
click at [206, 38] on link "Surveys" at bounding box center [191, 24] width 75 height 36
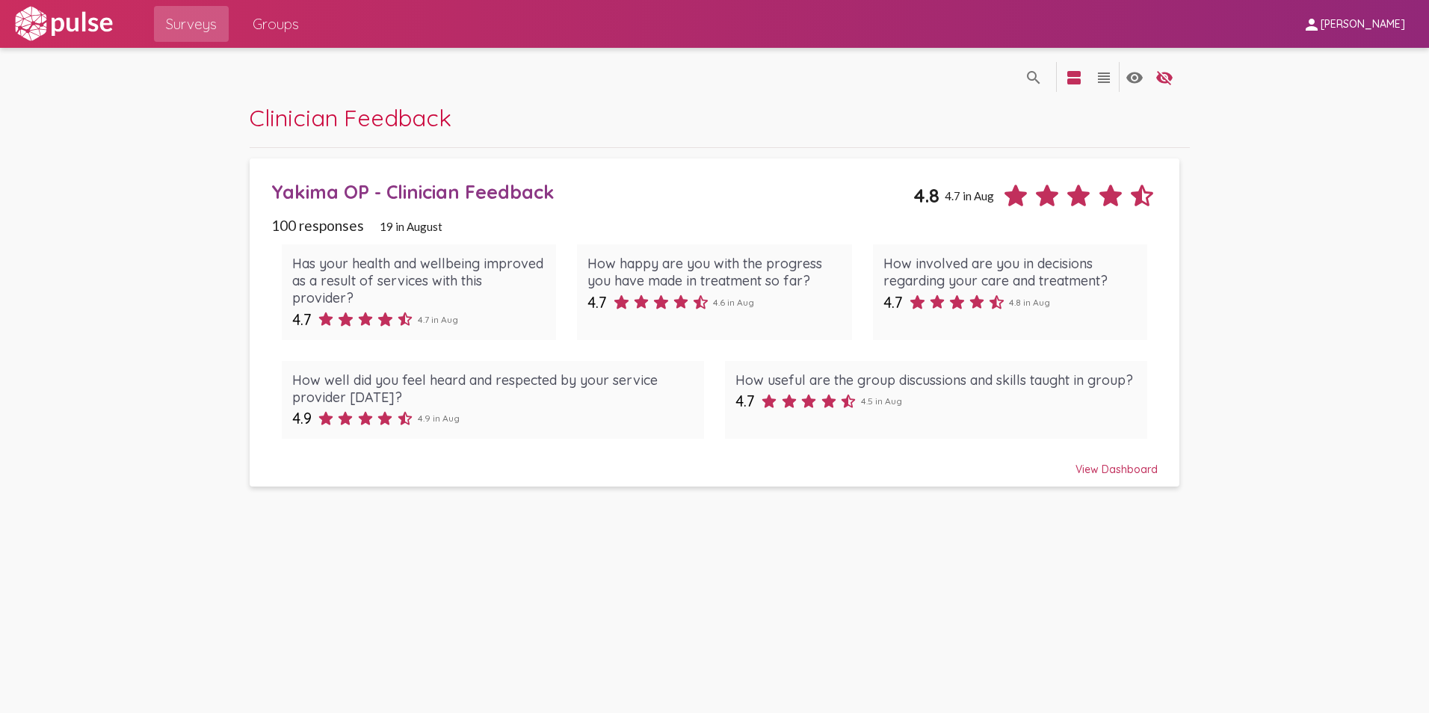
click at [1117, 473] on div "View Dashboard" at bounding box center [714, 462] width 887 height 27
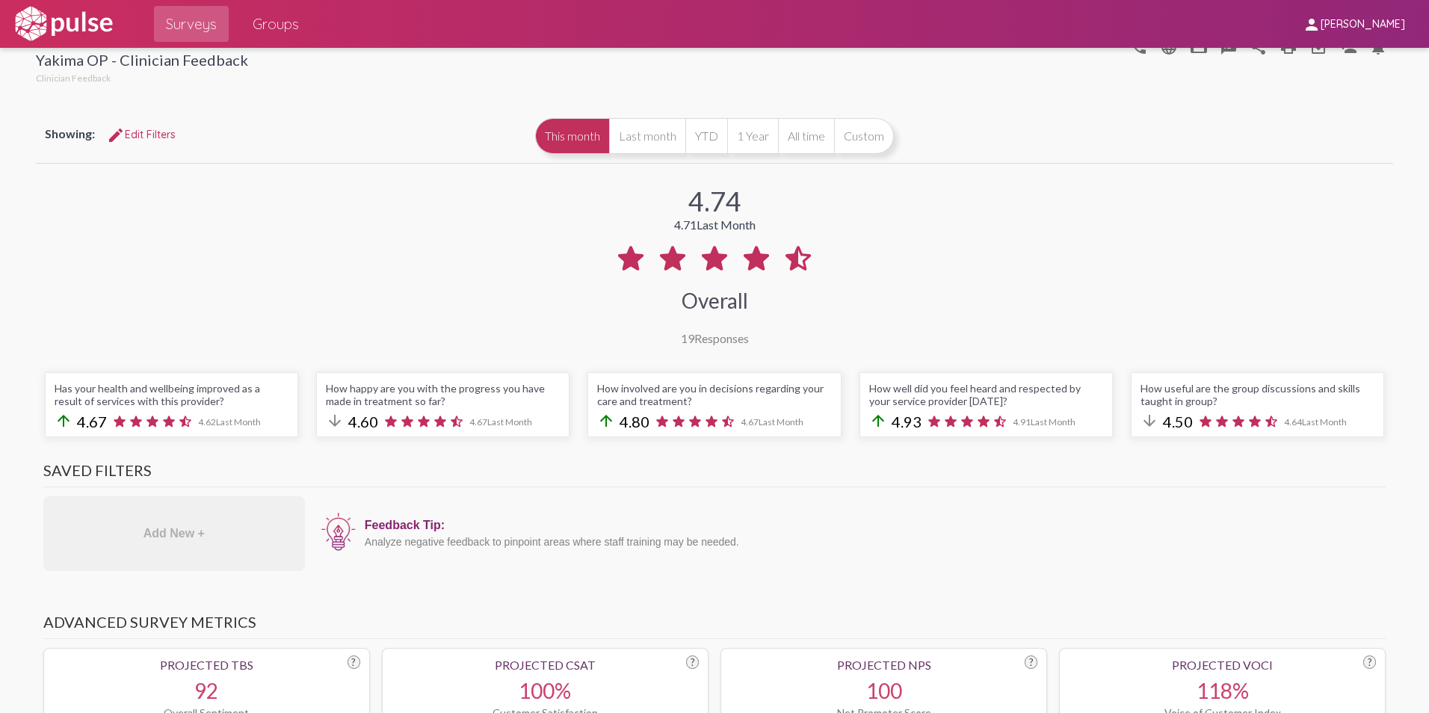
scroll to position [75, 0]
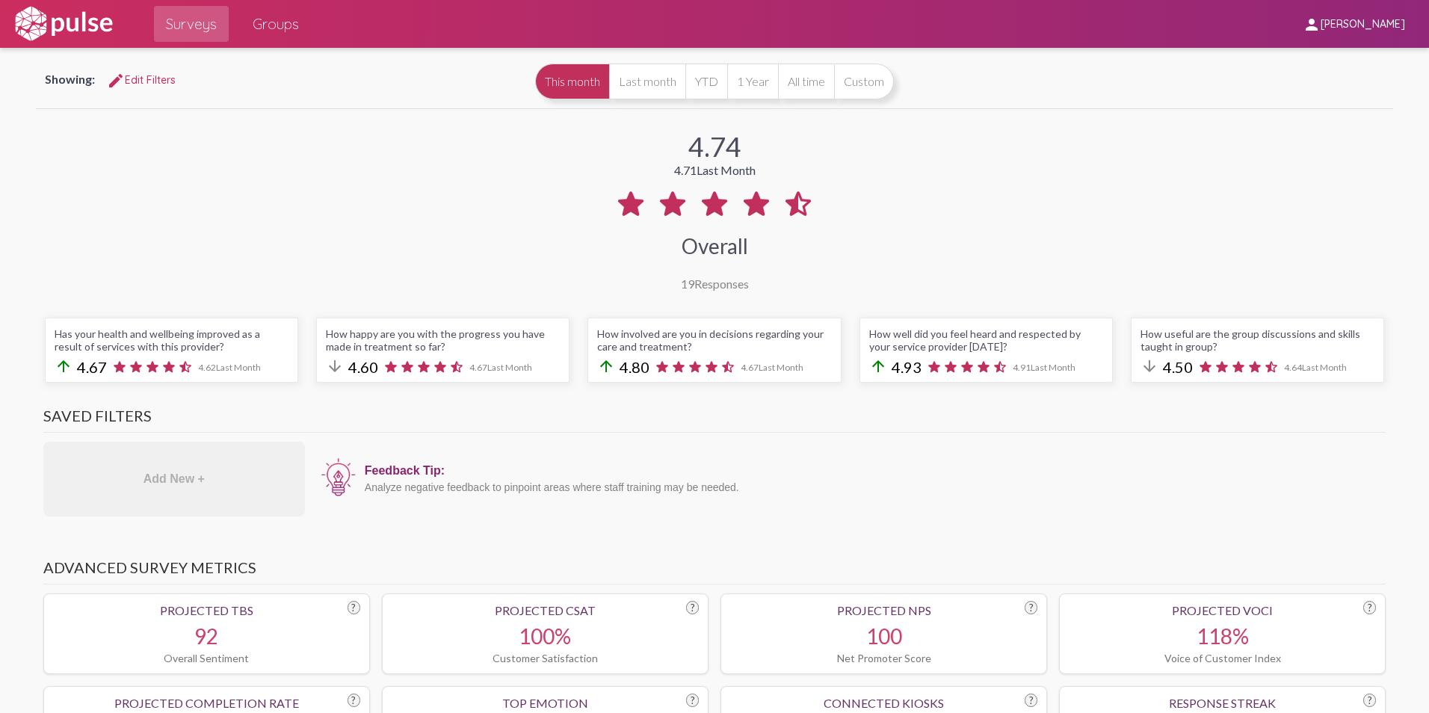
click at [713, 289] on div "19 Responses" at bounding box center [715, 284] width 68 height 14
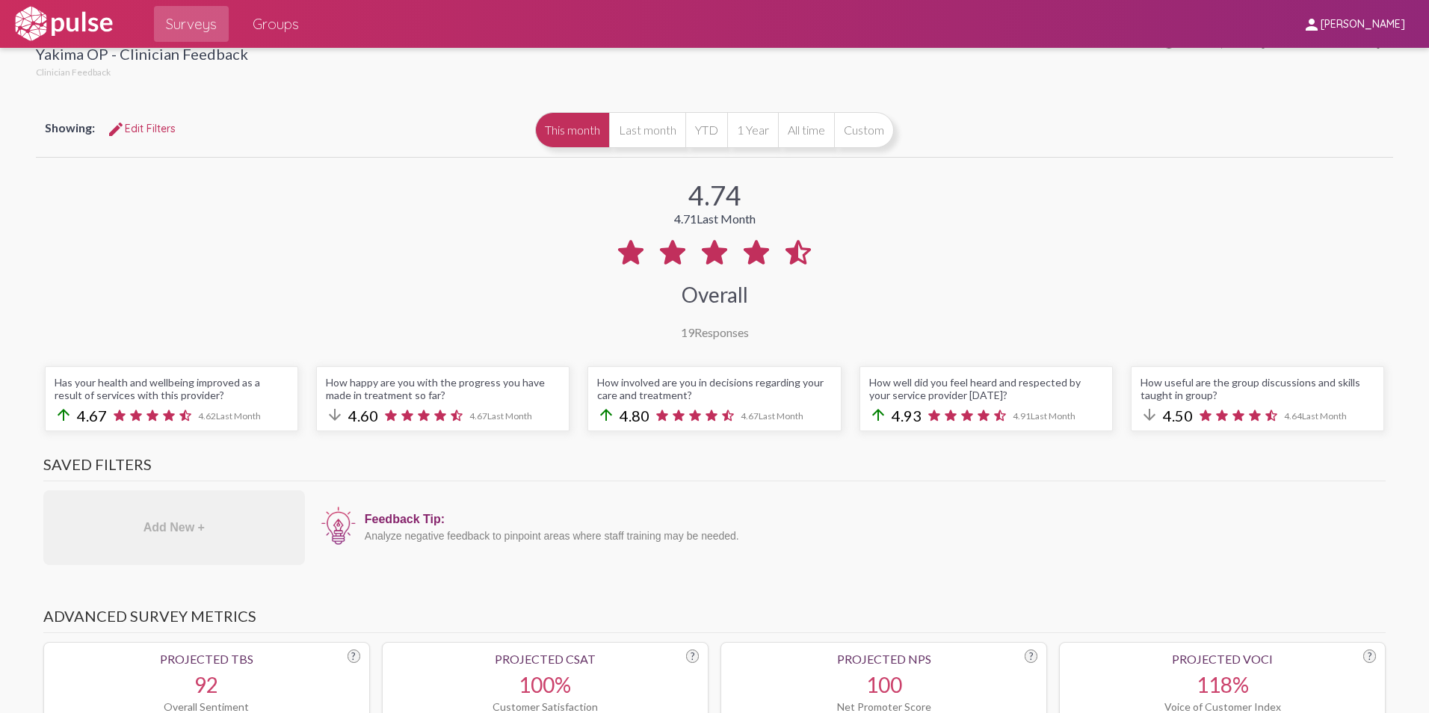
scroll to position [0, 0]
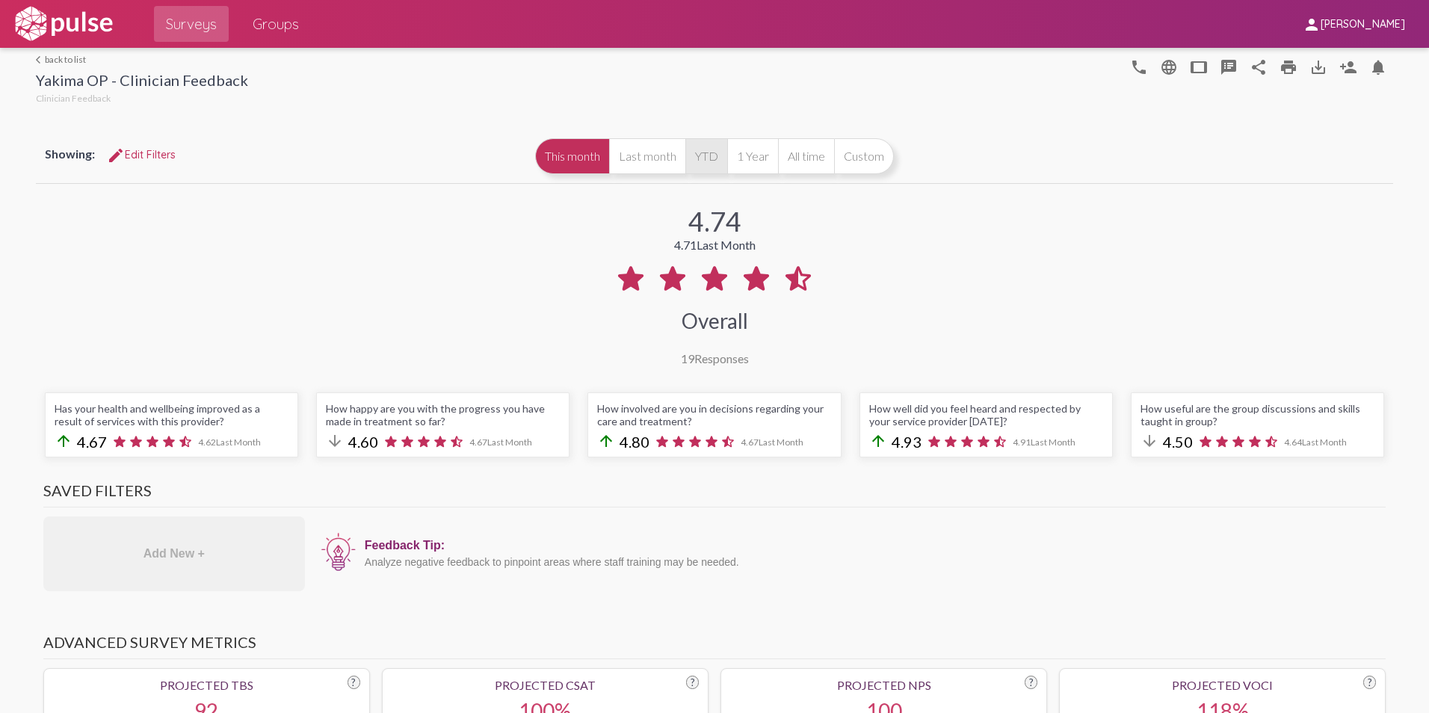
click at [703, 161] on button "YTD" at bounding box center [707, 156] width 42 height 36
click at [757, 158] on button "1 Year" at bounding box center [752, 156] width 51 height 36
click at [711, 159] on button "YTD" at bounding box center [707, 156] width 42 height 36
click at [674, 159] on button "Last month" at bounding box center [647, 156] width 76 height 36
click at [694, 160] on button "YTD" at bounding box center [707, 156] width 42 height 36
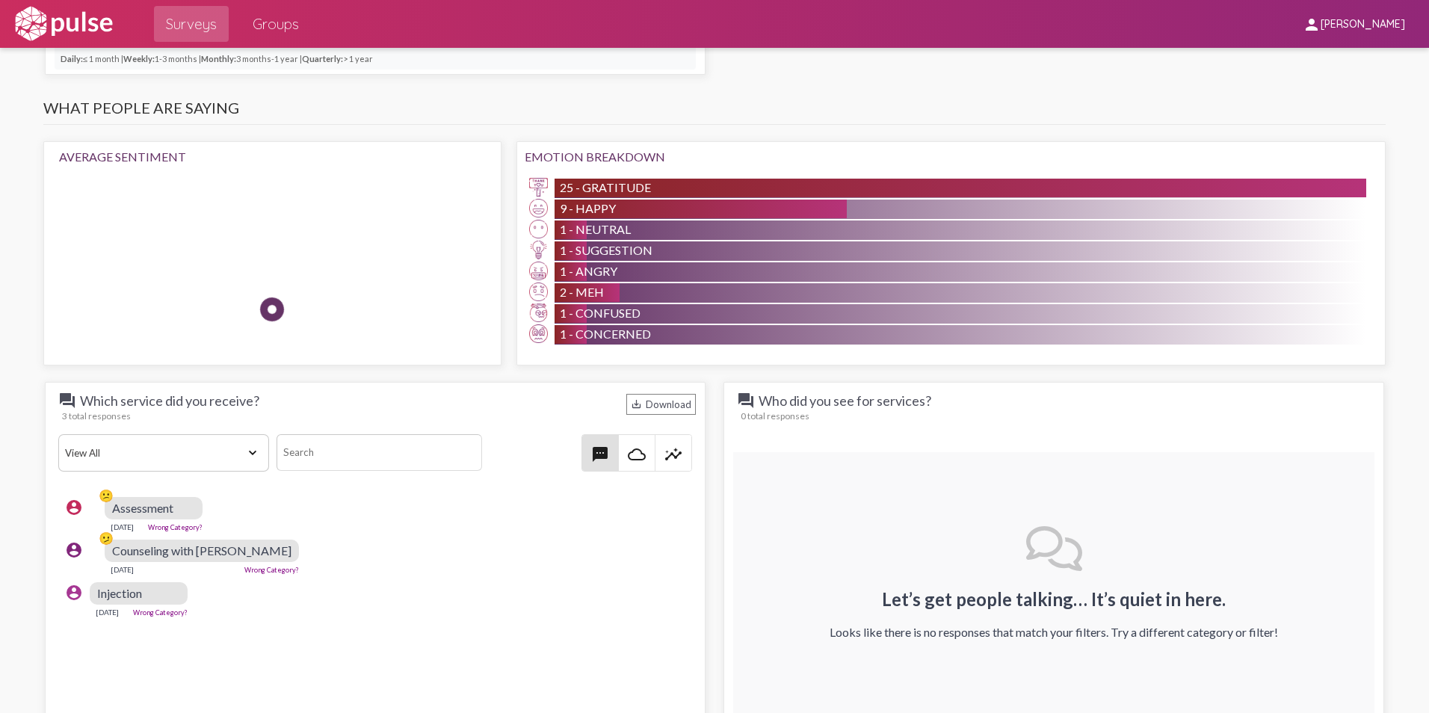
scroll to position [1271, 0]
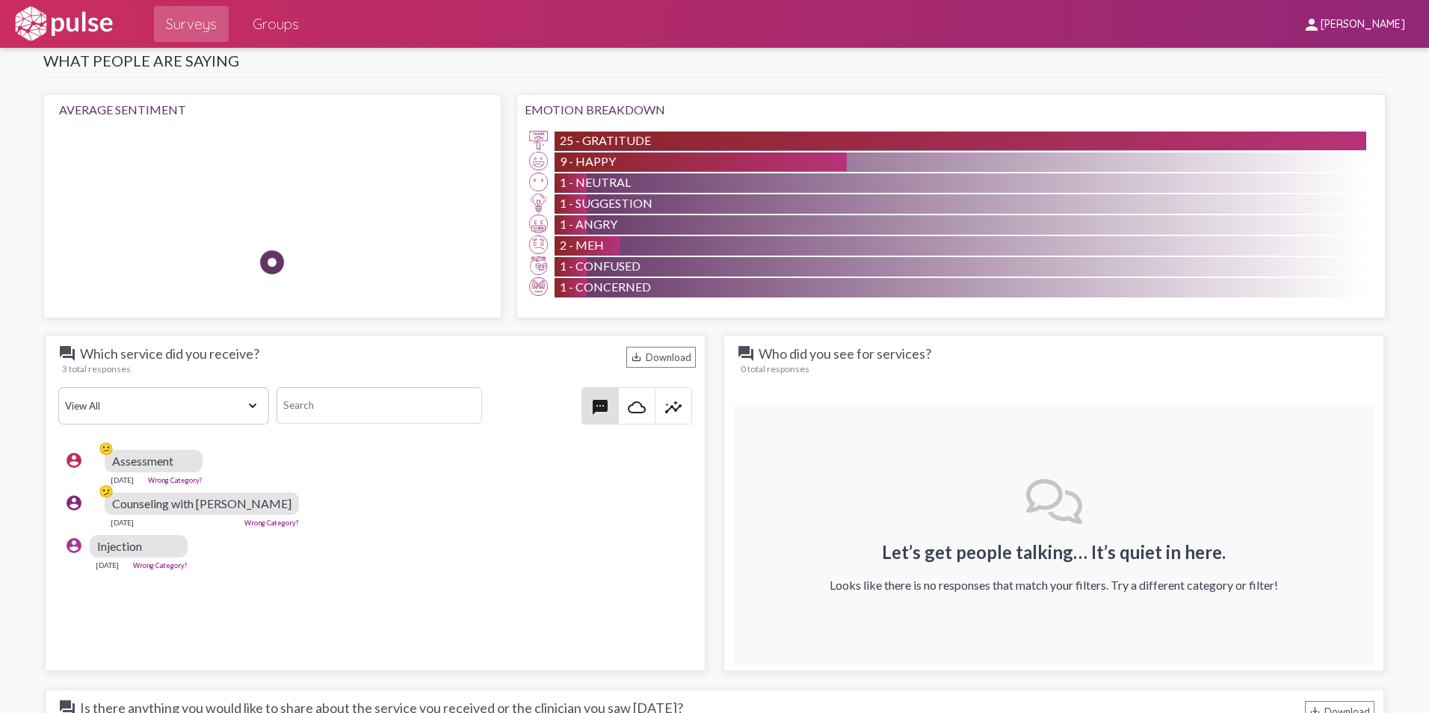
click at [247, 399] on select "View All Positive Neutral Negative Happy Meh Suggestions Angry Disgust Sadness …" at bounding box center [163, 405] width 211 height 37
click at [247, 398] on select "View All Positive Neutral Negative Happy Meh Suggestions Angry Disgust Sadness …" at bounding box center [163, 405] width 211 height 37
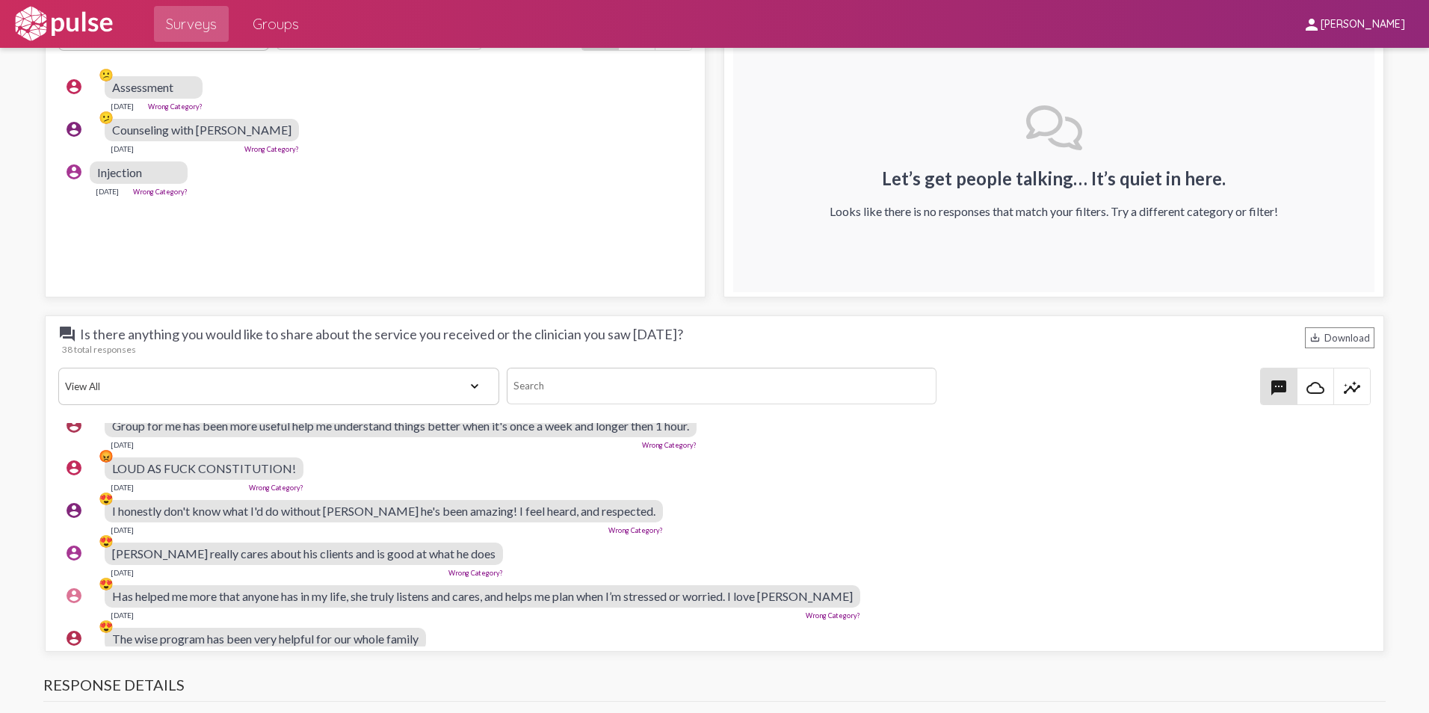
scroll to position [897, 0]
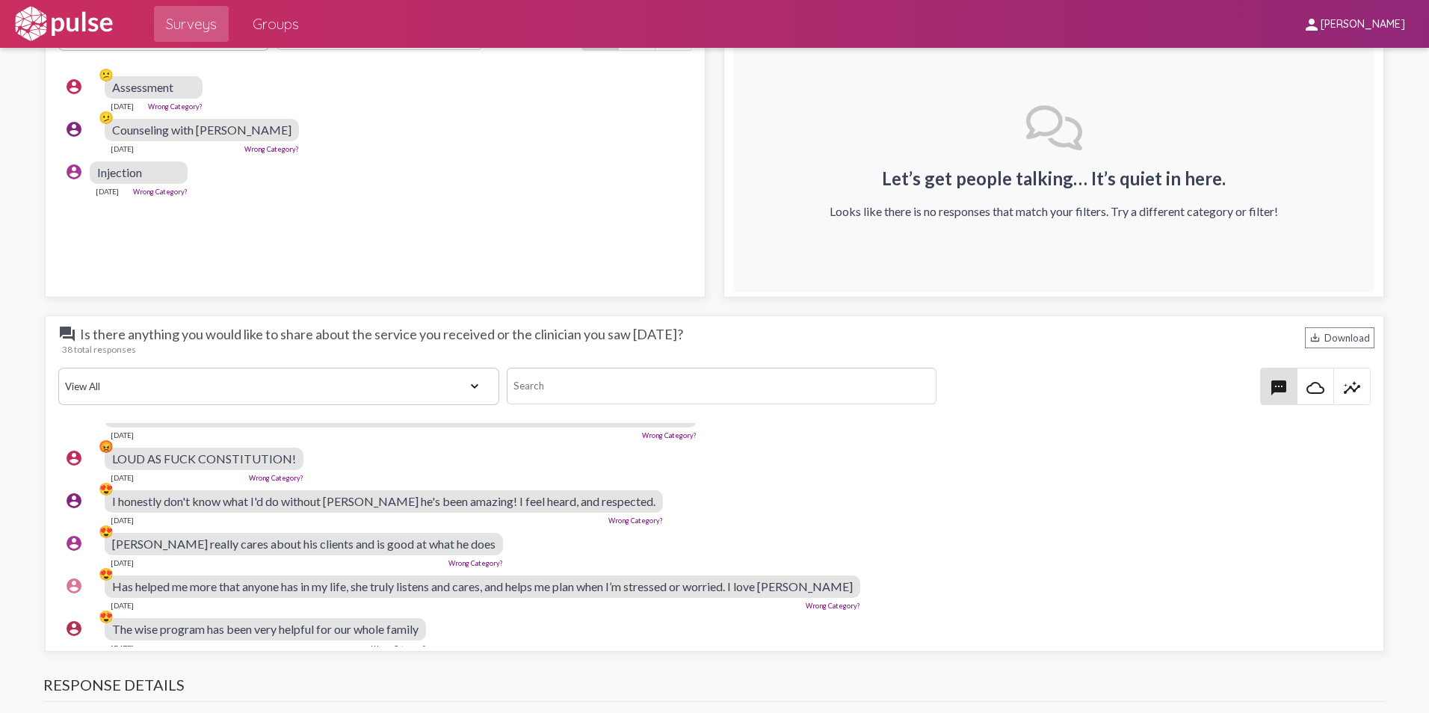
click at [499, 506] on span "I honestly don't know what I'd do without [PERSON_NAME] he's been amazing! I fe…" at bounding box center [383, 501] width 543 height 14
click at [70, 498] on mat-icon "account_circle" at bounding box center [74, 501] width 18 height 18
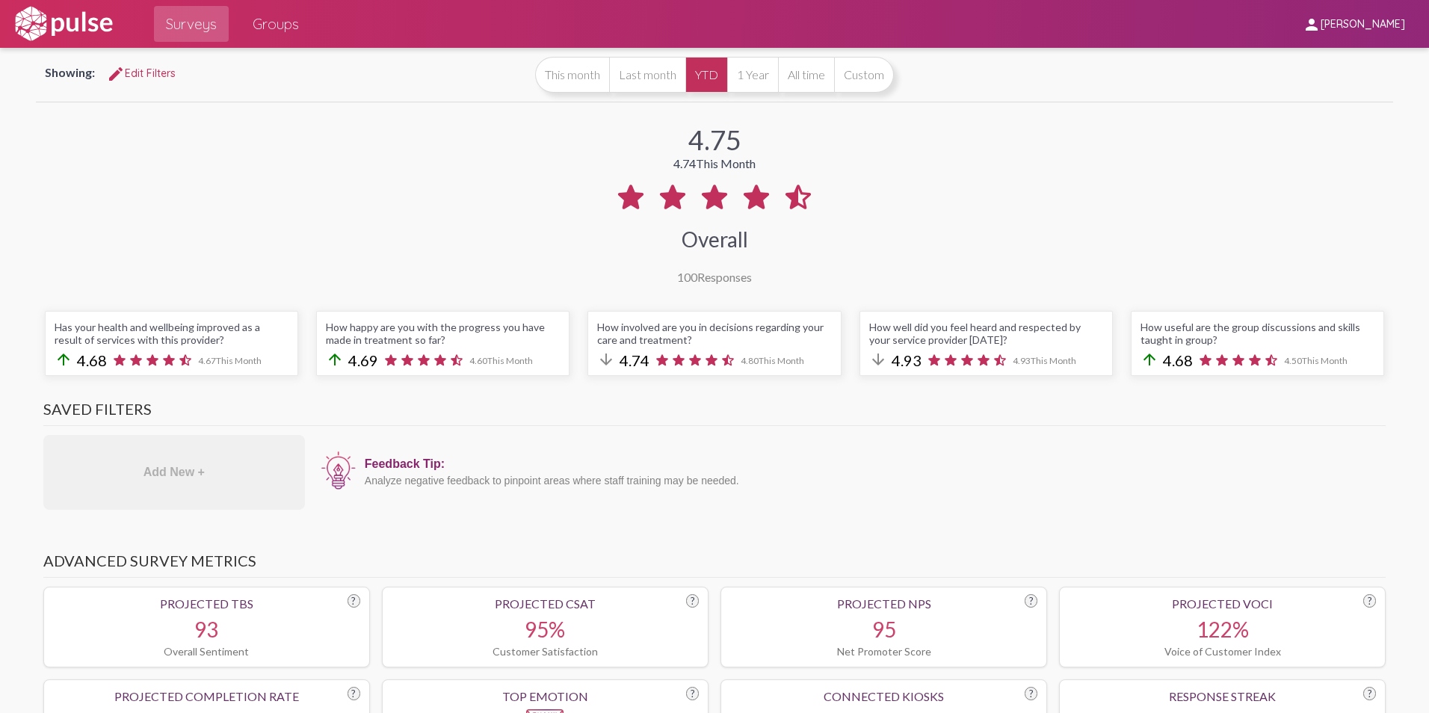
scroll to position [0, 0]
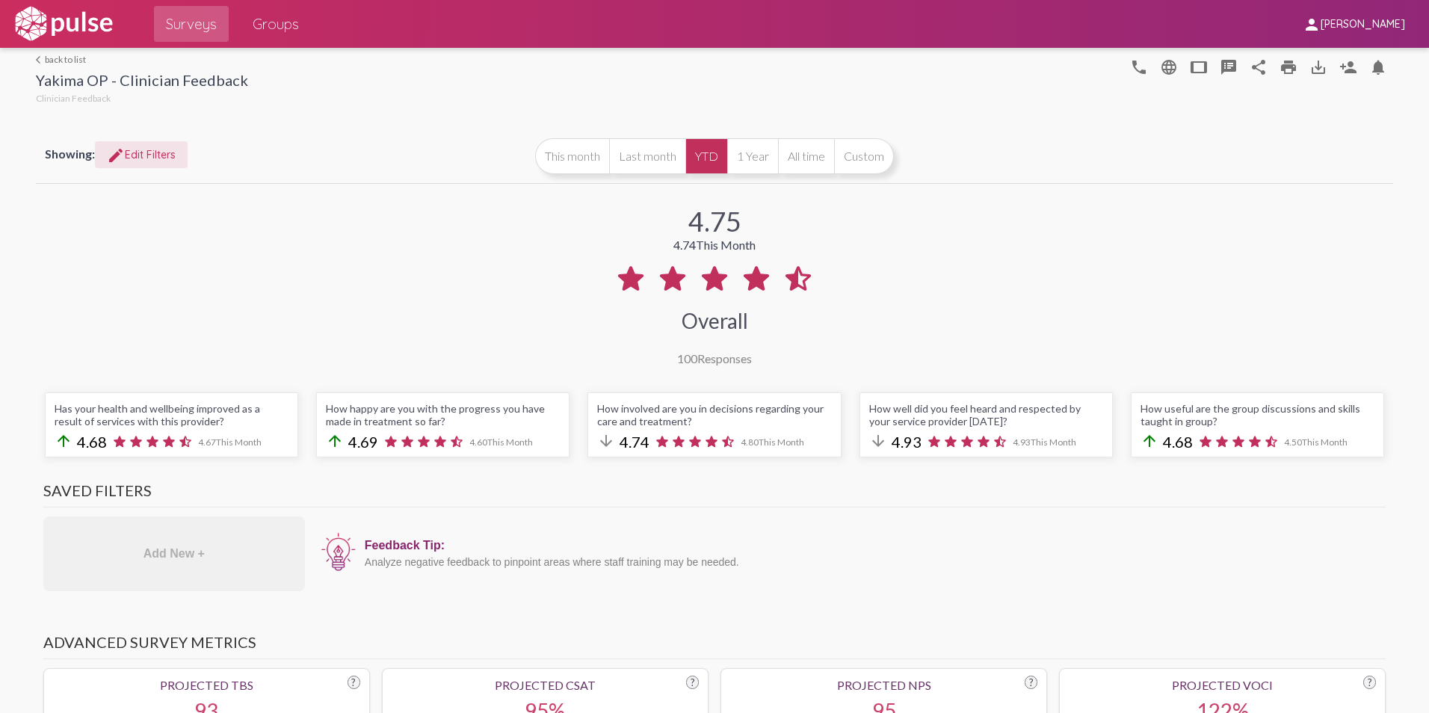
click at [152, 160] on span "edit Edit Filters" at bounding box center [141, 154] width 69 height 13
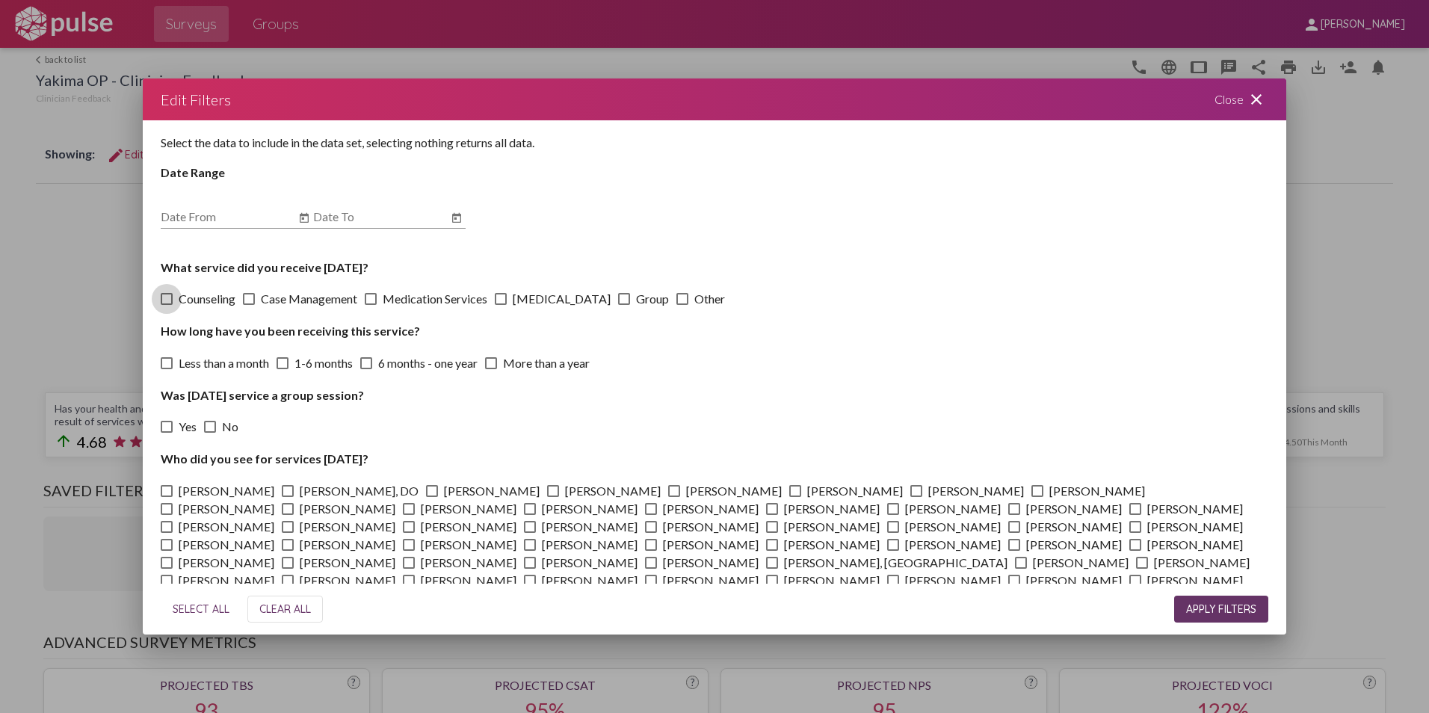
click at [163, 301] on span at bounding box center [167, 299] width 12 height 12
click at [166, 305] on input "Counseling" at bounding box center [166, 305] width 1 height 1
checkbox input "true"
click at [212, 215] on input "Date From" at bounding box center [228, 216] width 135 height 13
click at [310, 214] on icon "Open calendar" at bounding box center [304, 218] width 12 height 18
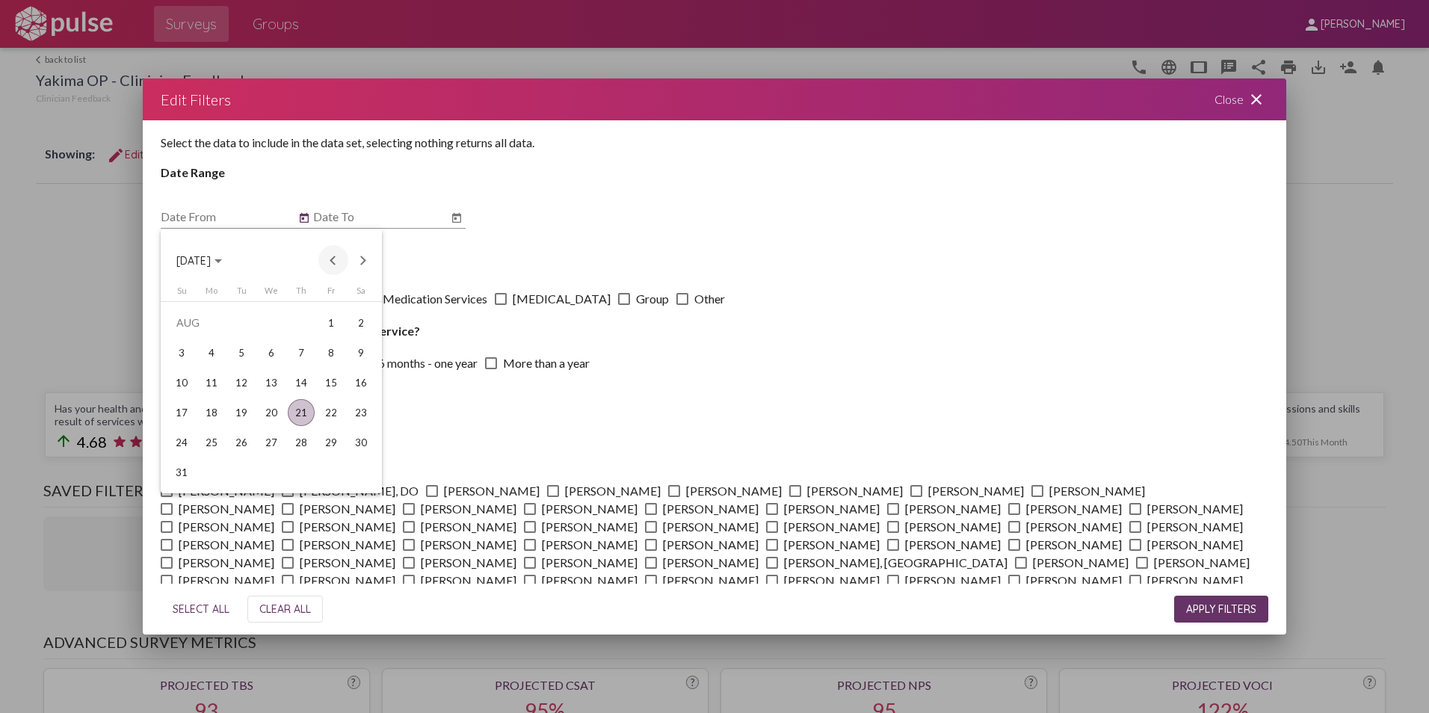
click at [321, 256] on button "Previous month" at bounding box center [333, 260] width 30 height 30
click at [309, 330] on div "1" at bounding box center [301, 322] width 27 height 27
type input "[DATE]"
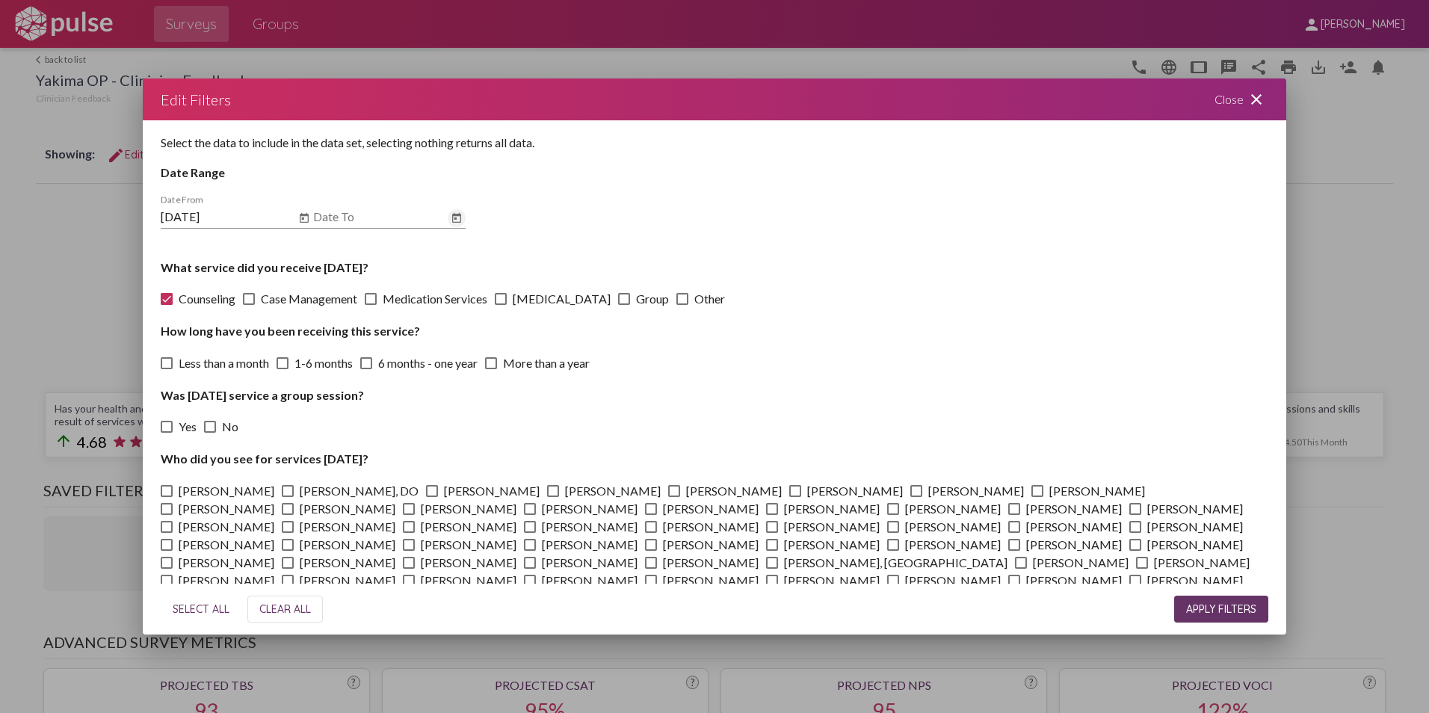
click at [458, 221] on icon "Open calendar" at bounding box center [457, 218] width 12 height 18
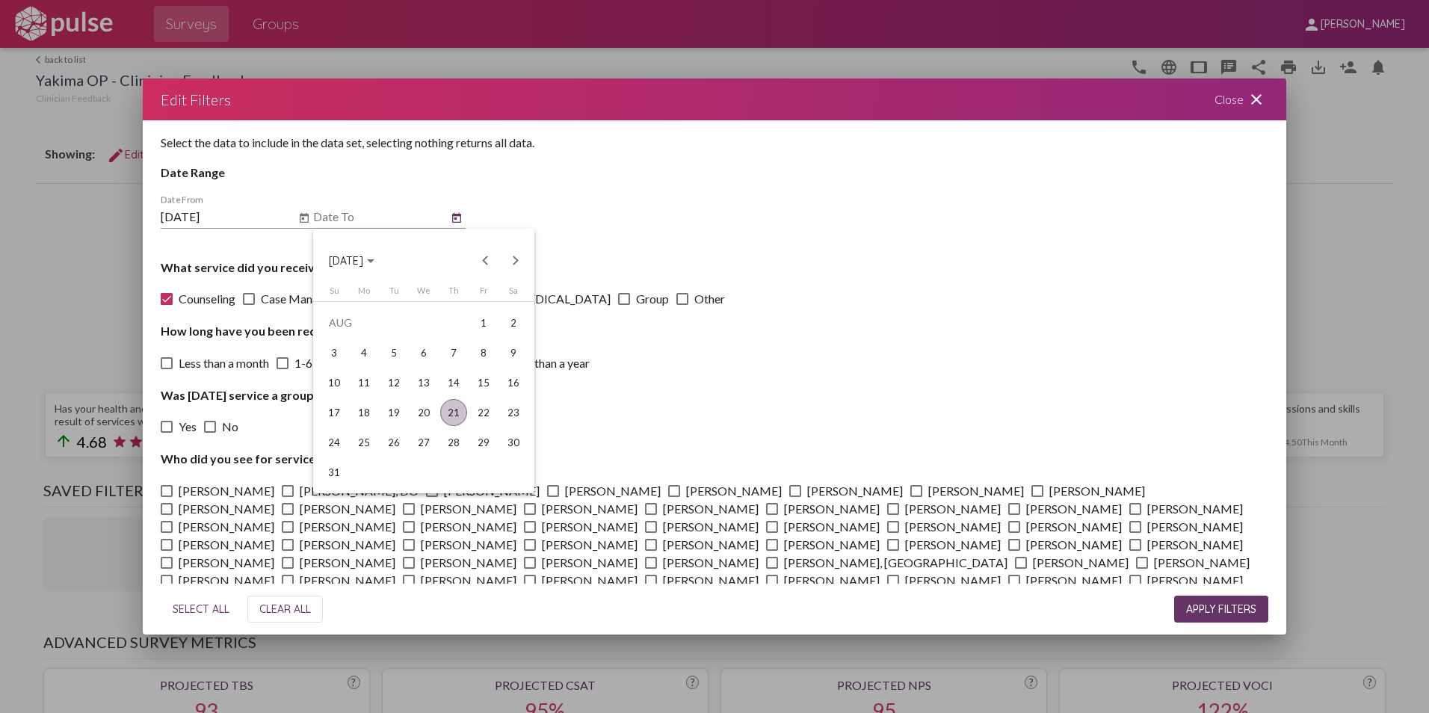
click at [457, 413] on div "21" at bounding box center [453, 412] width 27 height 27
type input "[DATE]"
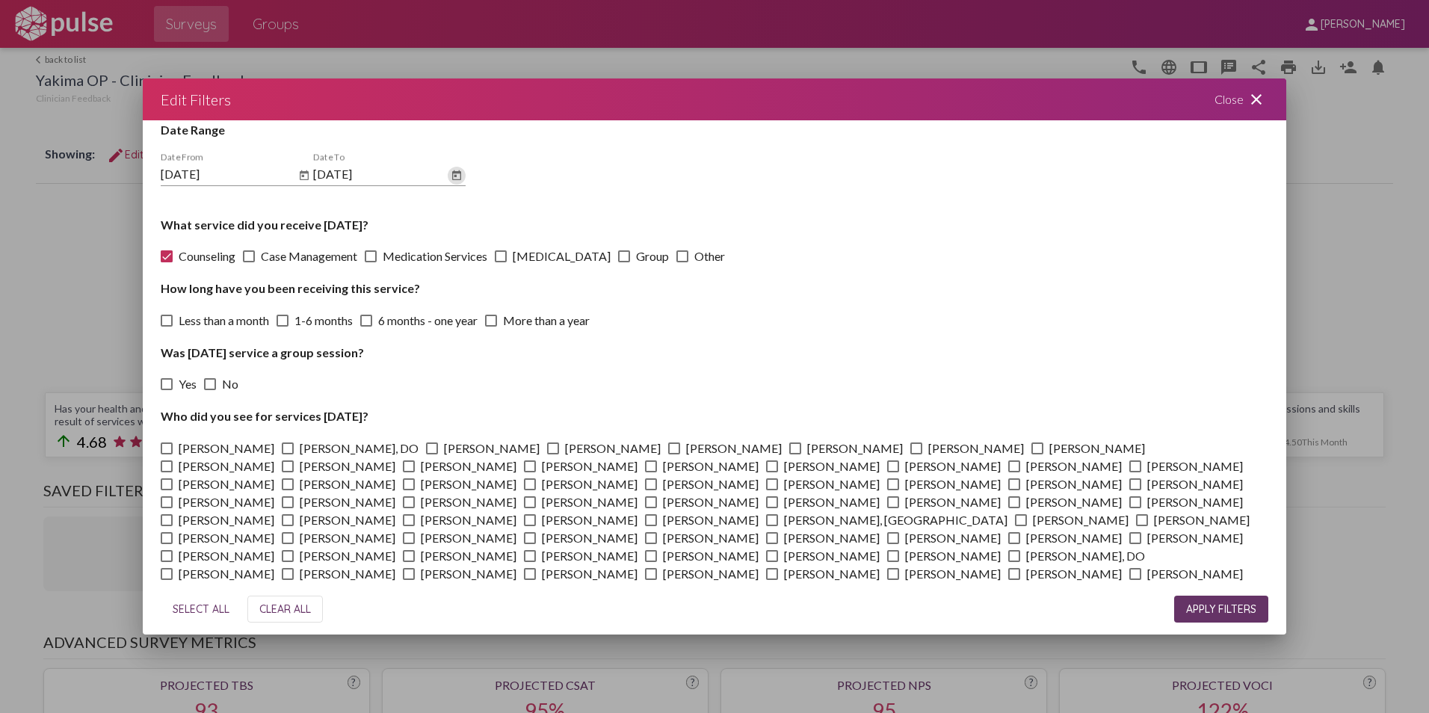
scroll to position [66, 0]
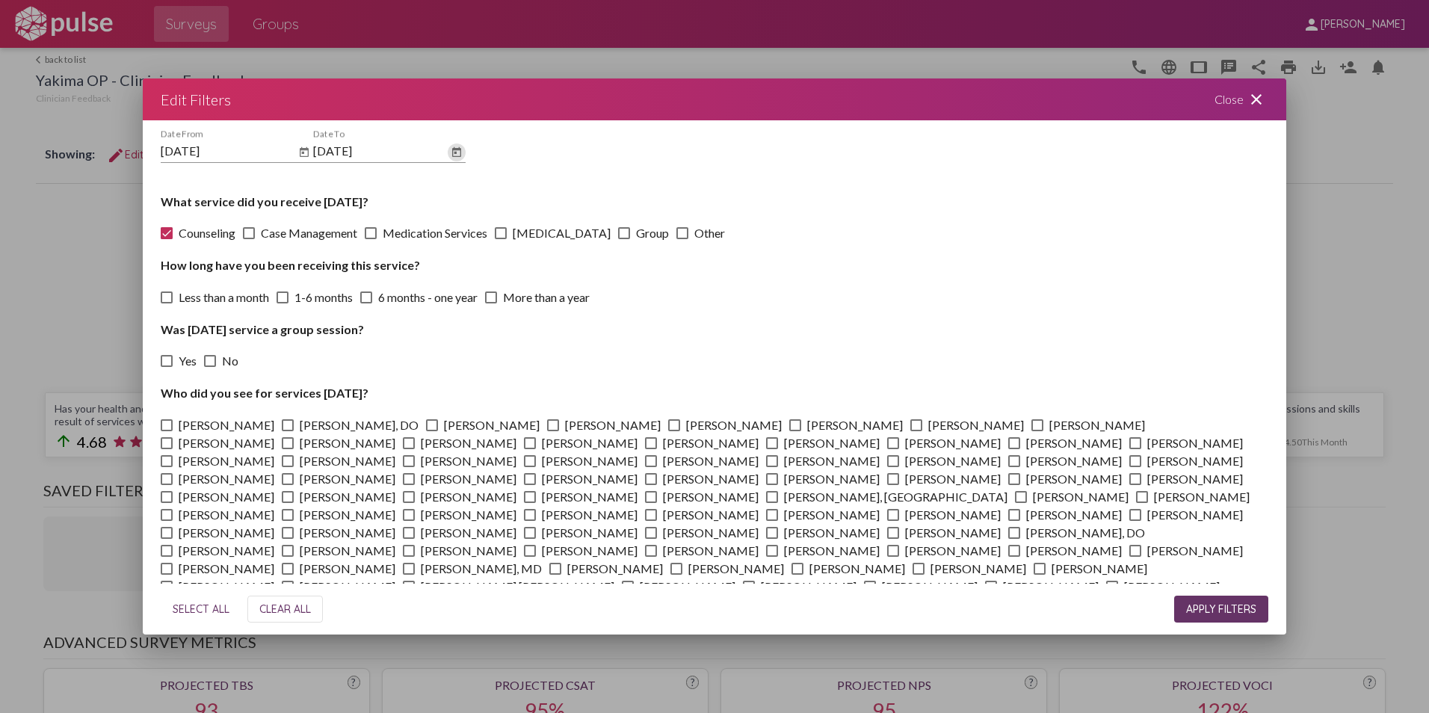
click at [1219, 606] on span "APPLY FILTERS" at bounding box center [1221, 609] width 70 height 13
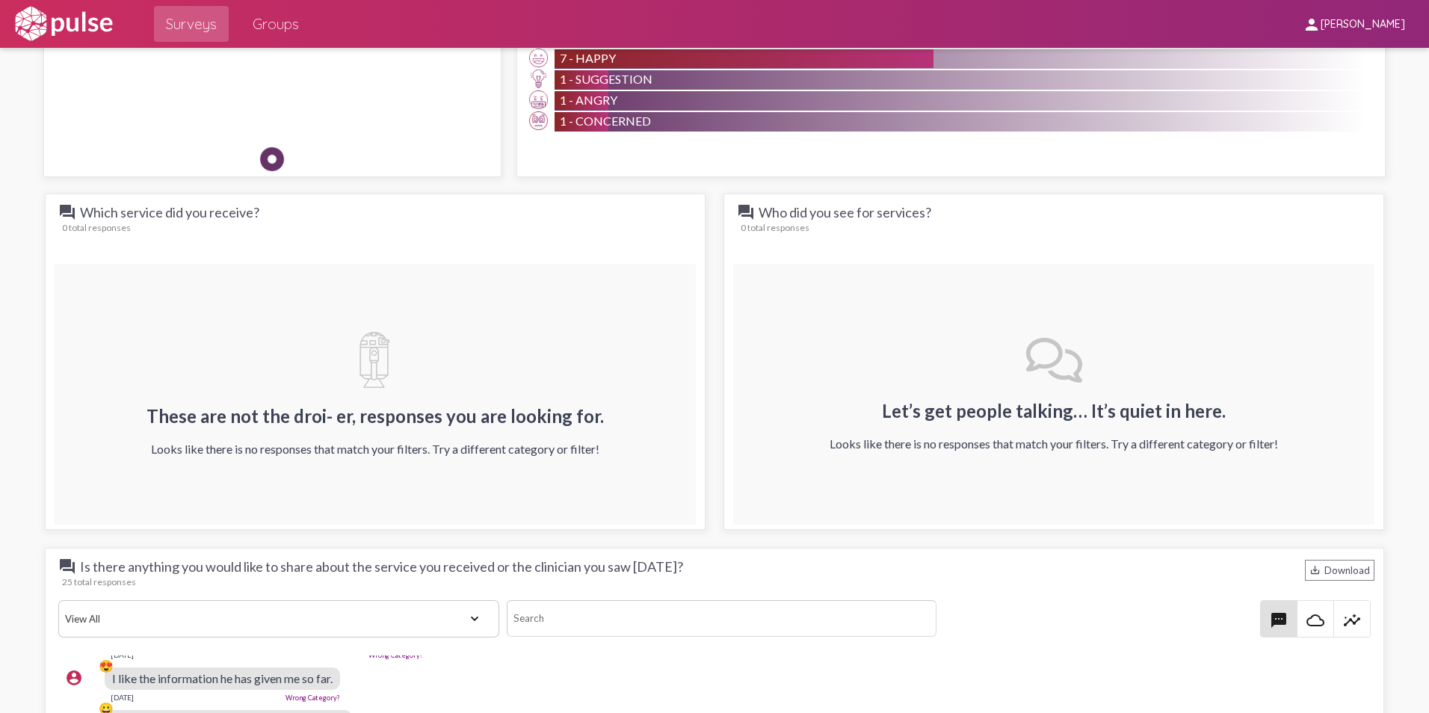
scroll to position [1570, 0]
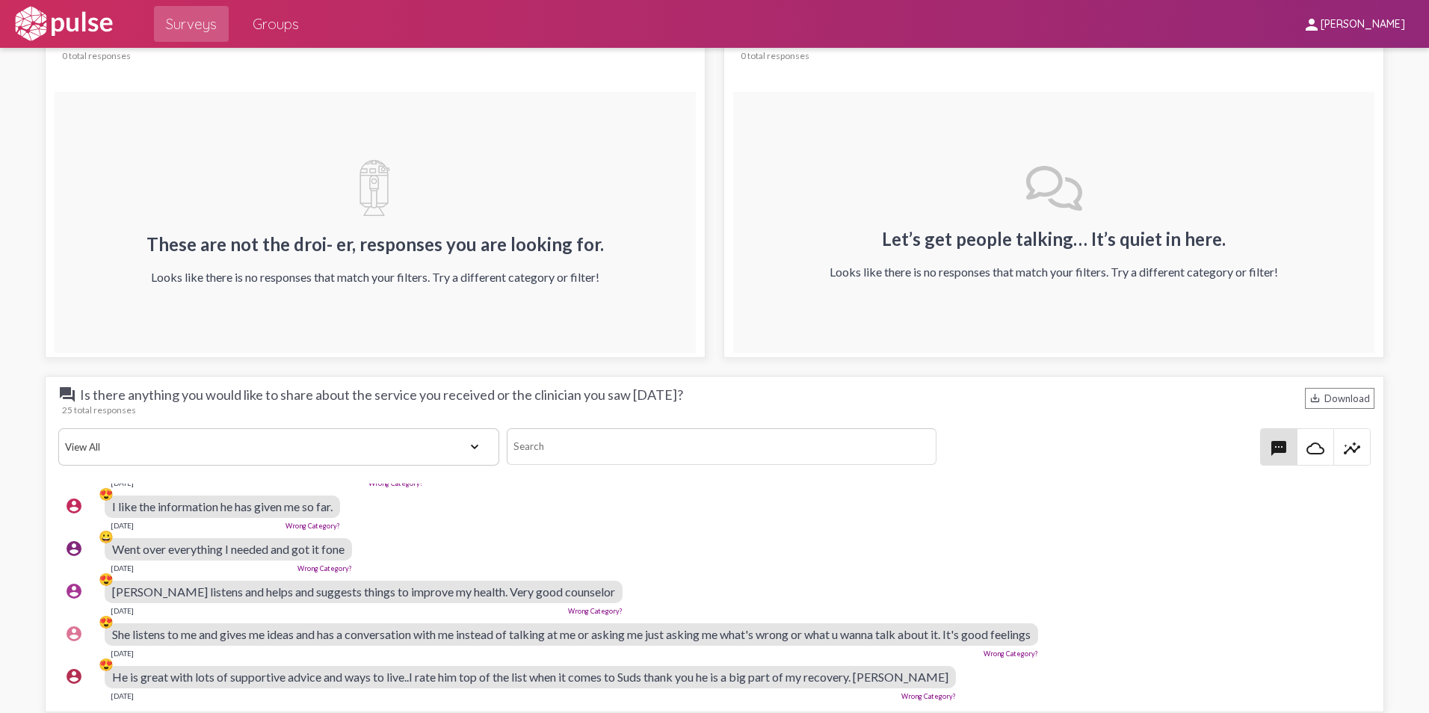
click at [476, 445] on select "View All Positive Neutral Negative Happy Meh Suggestions Angry Disgust Sadness …" at bounding box center [279, 446] width 442 height 37
click at [682, 438] on input at bounding box center [722, 446] width 430 height 37
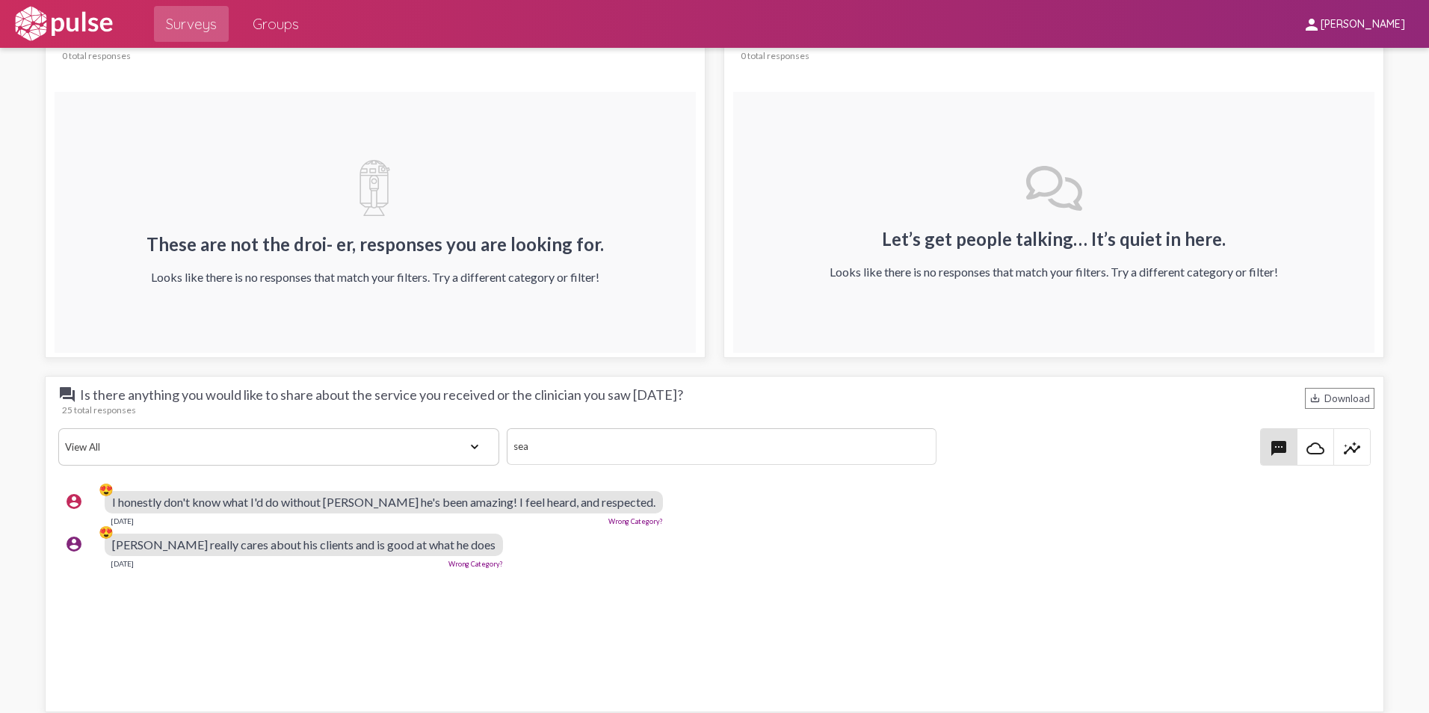
scroll to position [0, 0]
type input "s"
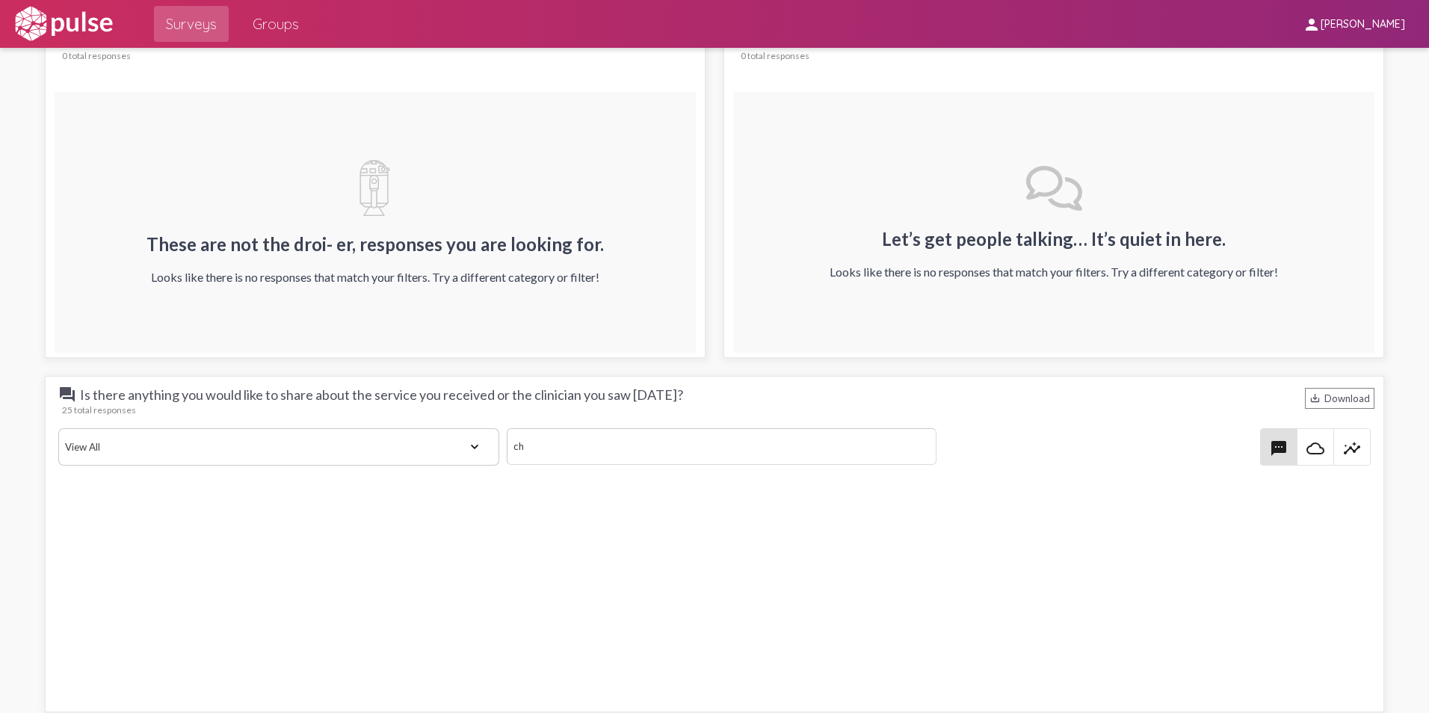
type input "c"
type input "j"
